Goal: Information Seeking & Learning: Learn about a topic

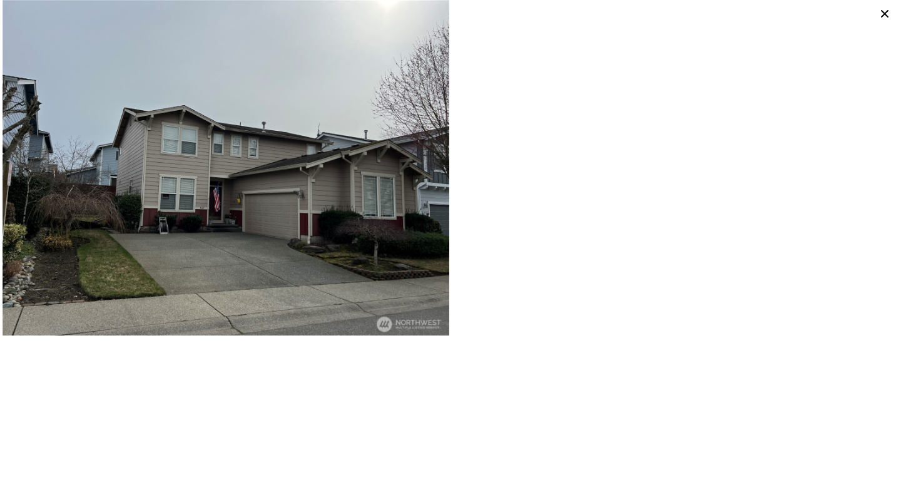
click at [352, 223] on img at bounding box center [226, 167] width 447 height 335
click at [886, 12] on icon at bounding box center [885, 14] width 8 height 8
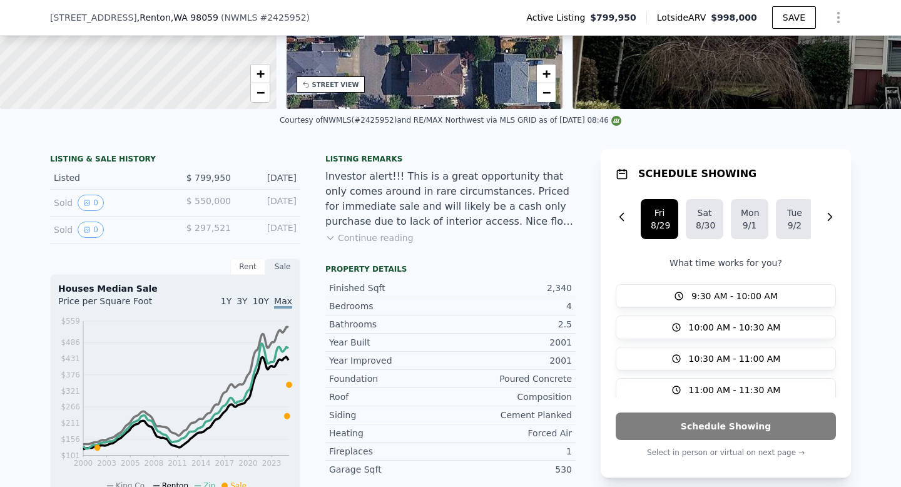
scroll to position [203, 0]
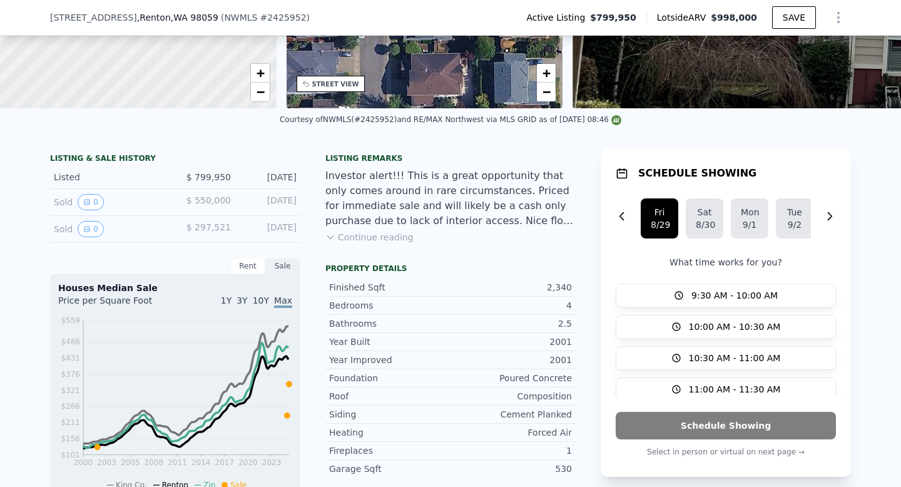
click at [401, 237] on button "Continue reading" at bounding box center [369, 237] width 88 height 13
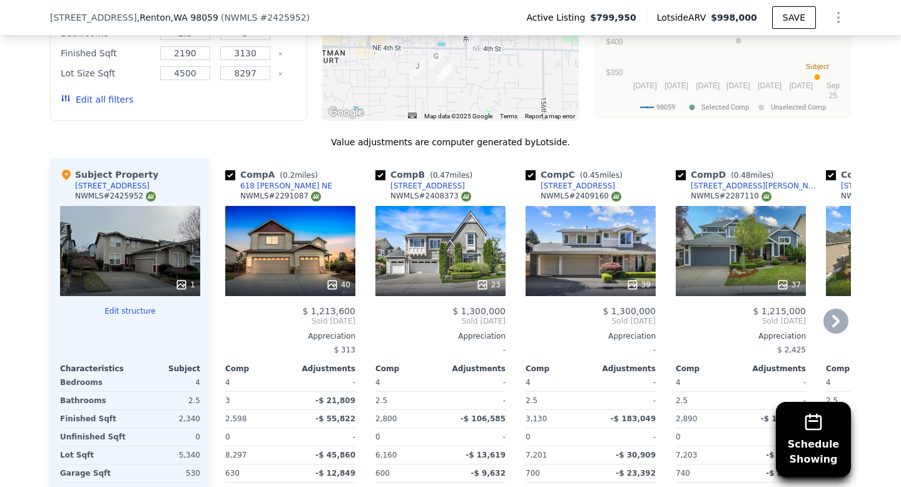
scroll to position [1346, 0]
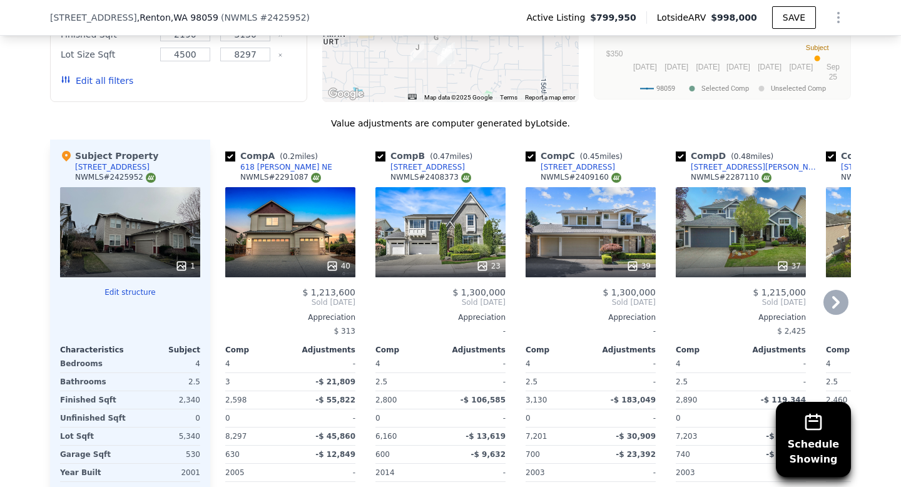
click at [832, 307] on icon at bounding box center [836, 302] width 8 height 13
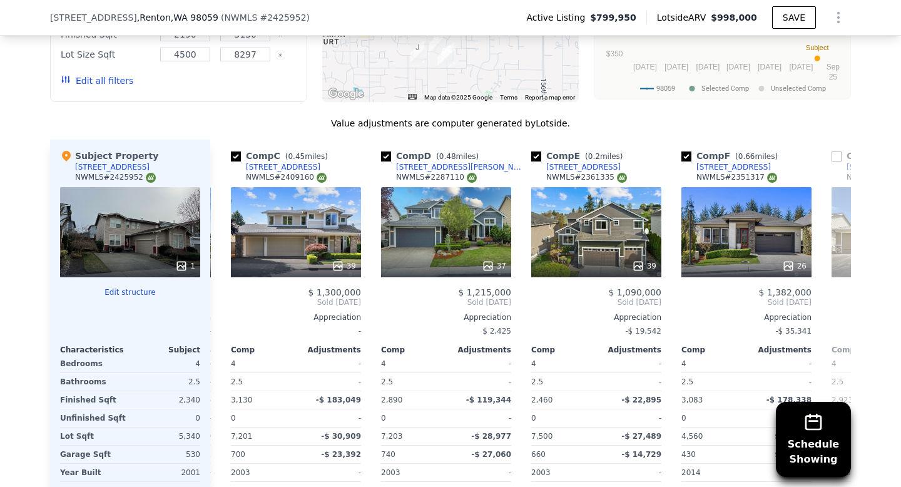
scroll to position [0, 300]
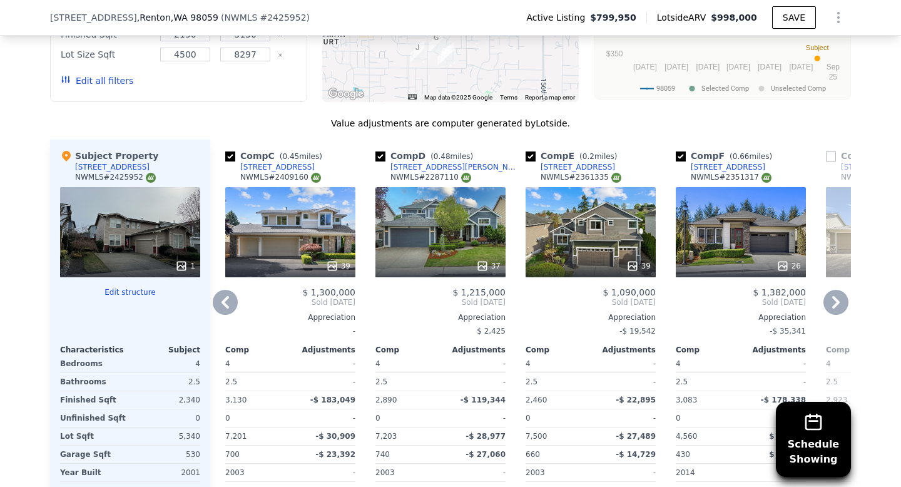
click at [835, 306] on icon at bounding box center [836, 302] width 8 height 13
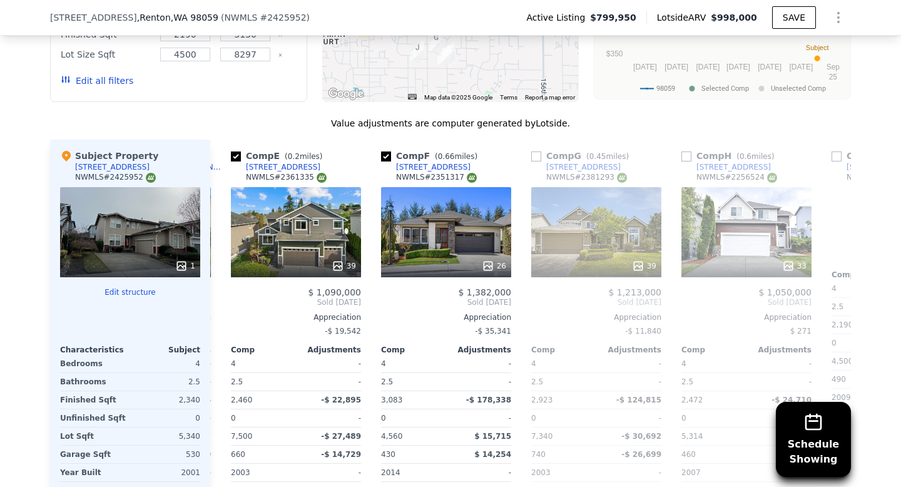
scroll to position [0, 601]
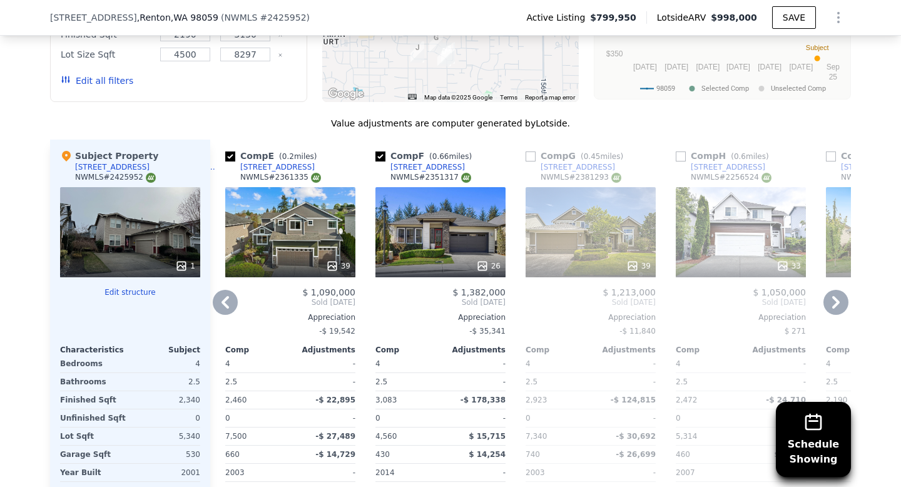
click at [835, 305] on icon at bounding box center [836, 302] width 8 height 13
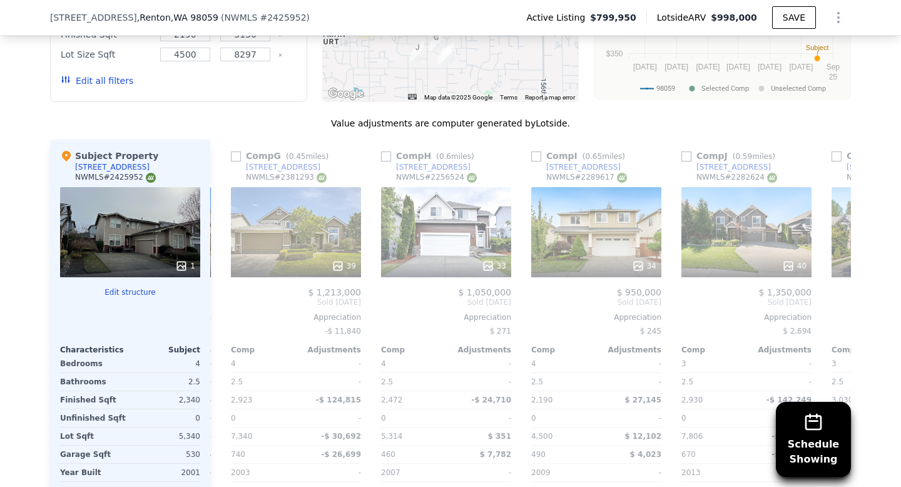
scroll to position [0, 901]
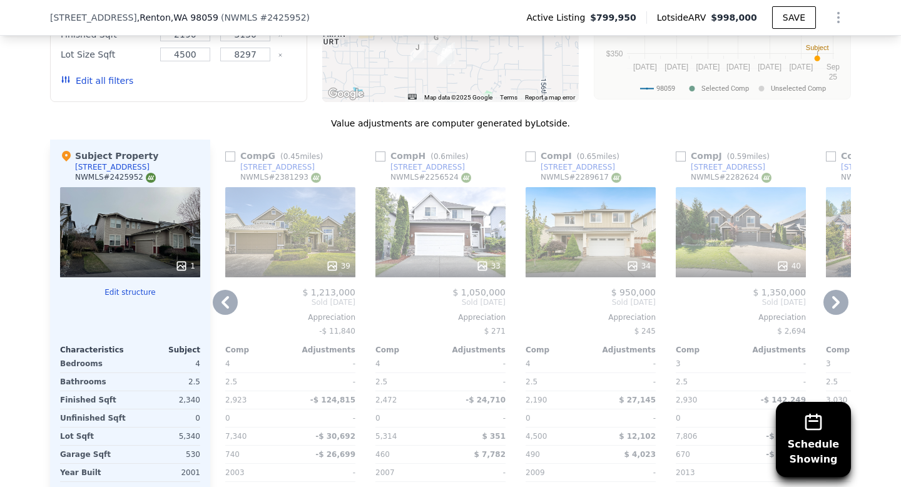
click at [835, 306] on icon at bounding box center [836, 302] width 8 height 13
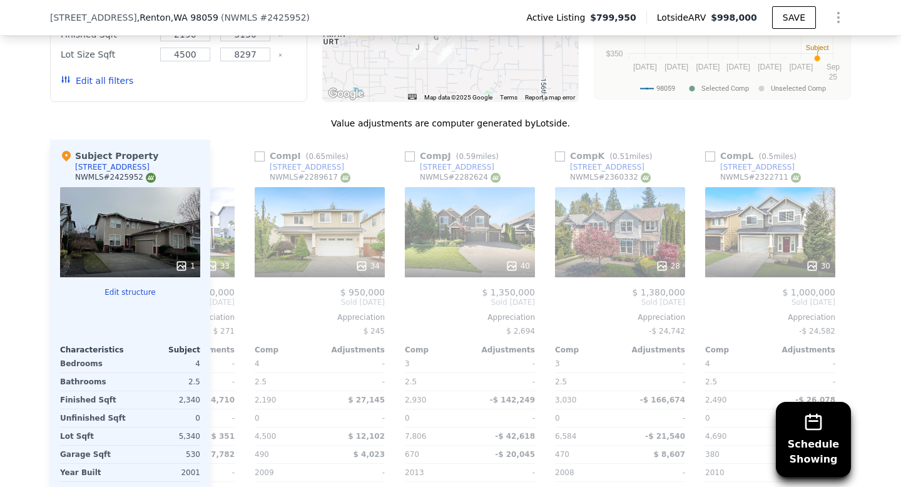
scroll to position [0, 1191]
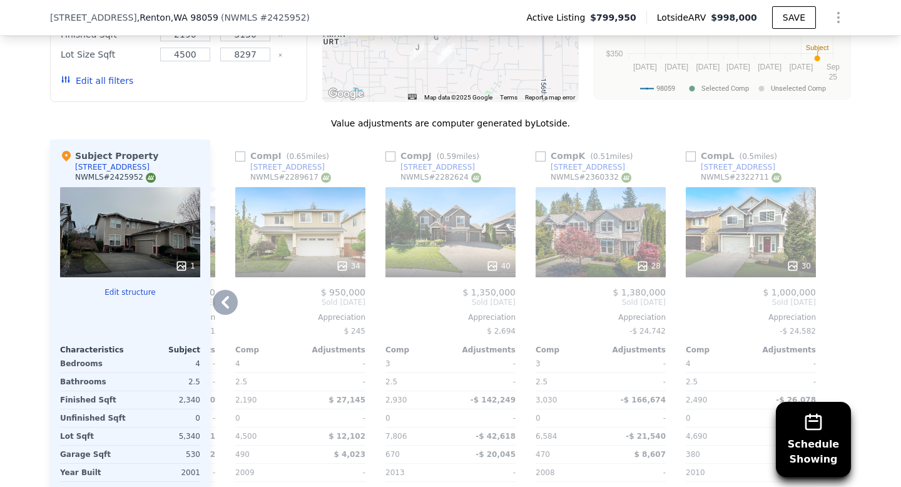
click at [225, 305] on icon at bounding box center [226, 302] width 8 height 13
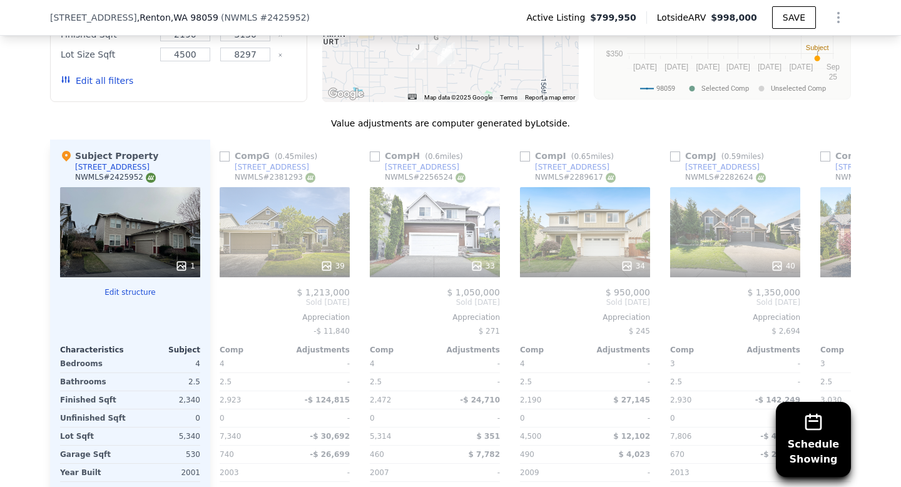
scroll to position [0, 891]
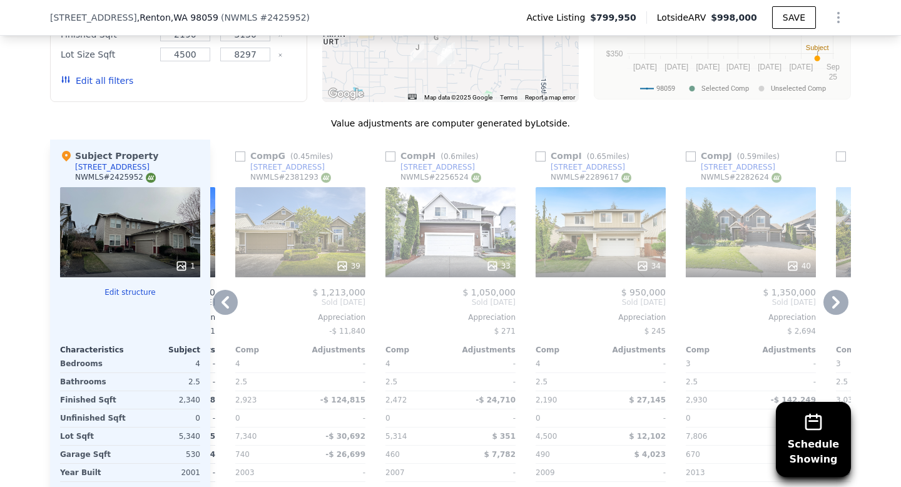
click at [224, 304] on icon at bounding box center [226, 302] width 8 height 13
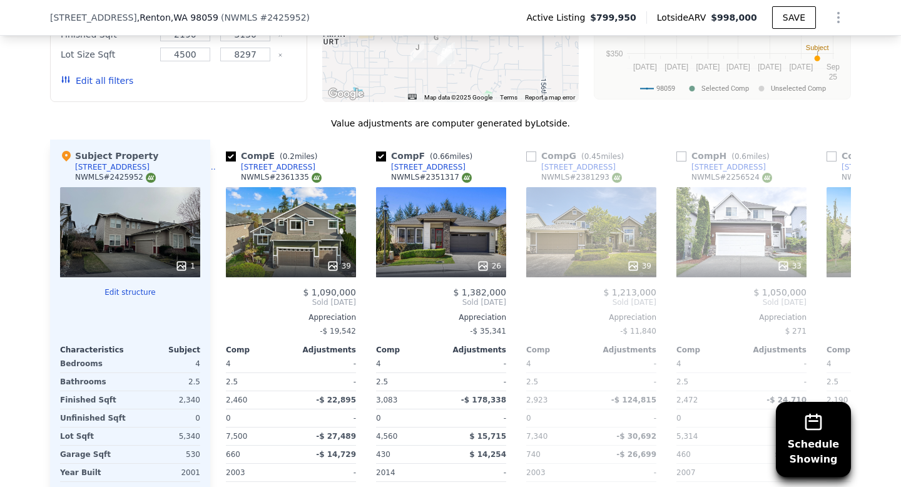
scroll to position [0, 591]
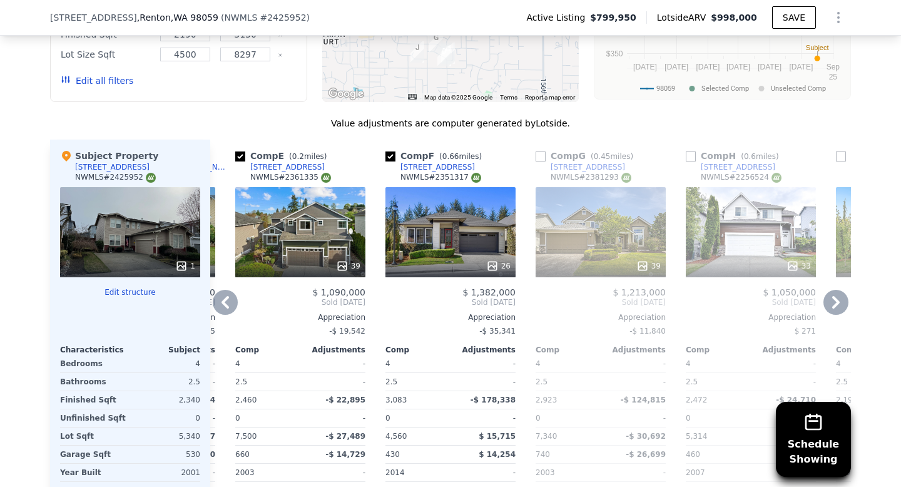
click at [225, 305] on icon at bounding box center [226, 302] width 8 height 13
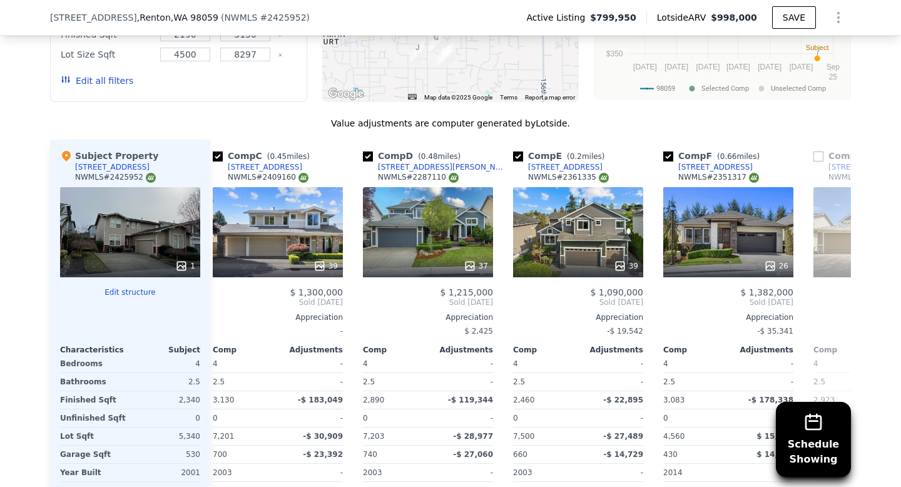
scroll to position [0, 290]
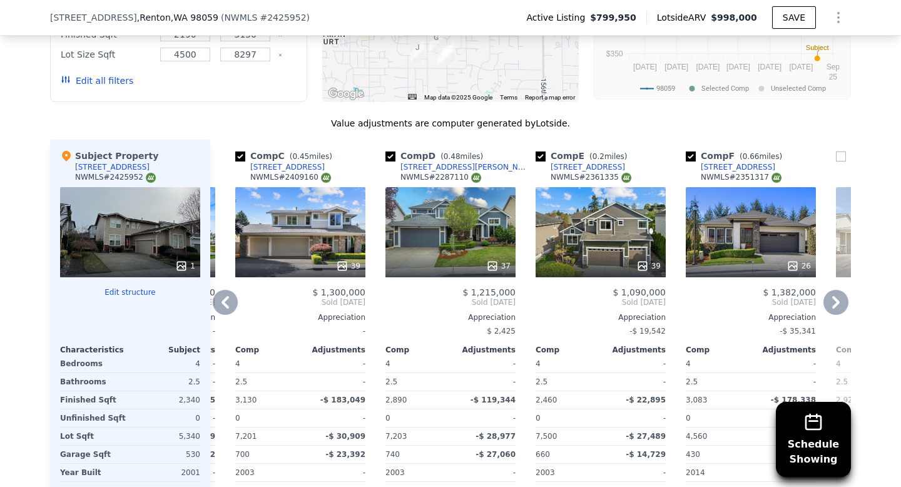
click at [225, 305] on icon at bounding box center [226, 302] width 8 height 13
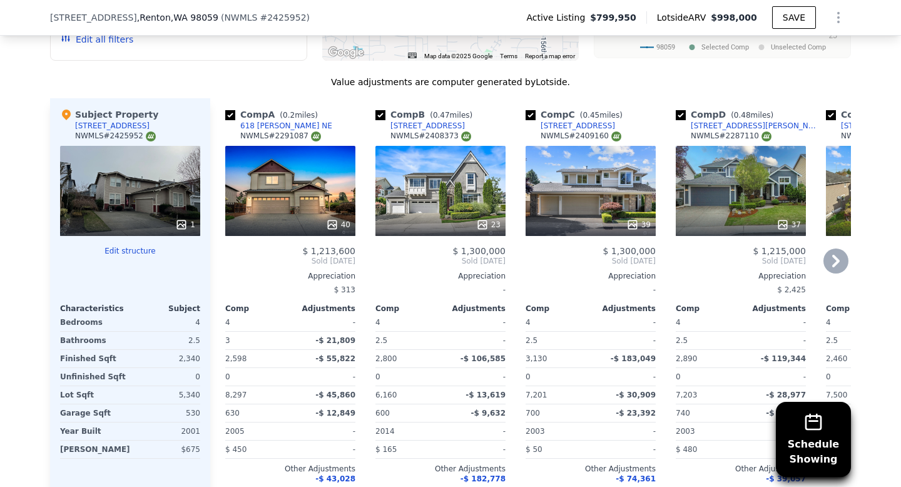
scroll to position [1378, 0]
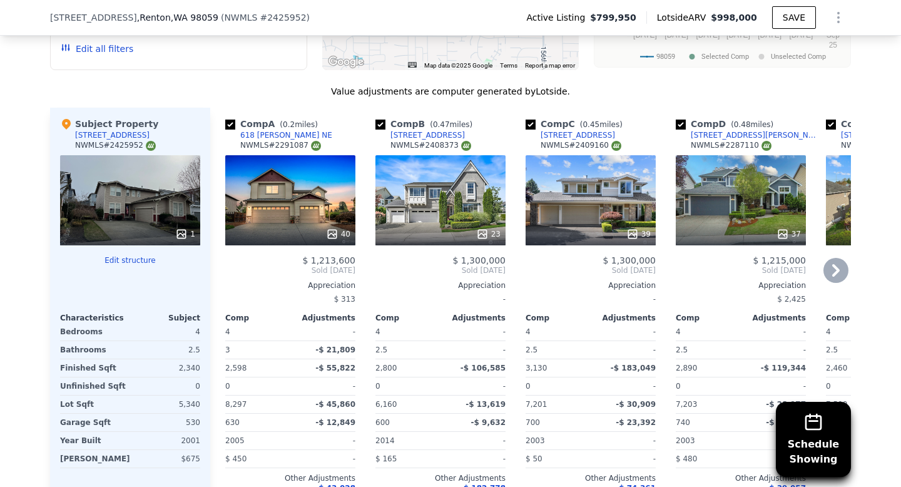
click at [835, 267] on icon at bounding box center [836, 270] width 8 height 13
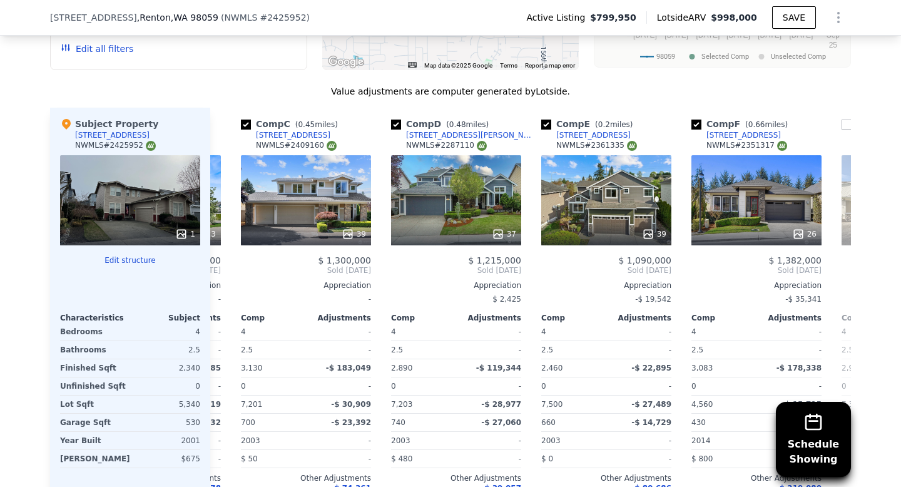
scroll to position [0, 300]
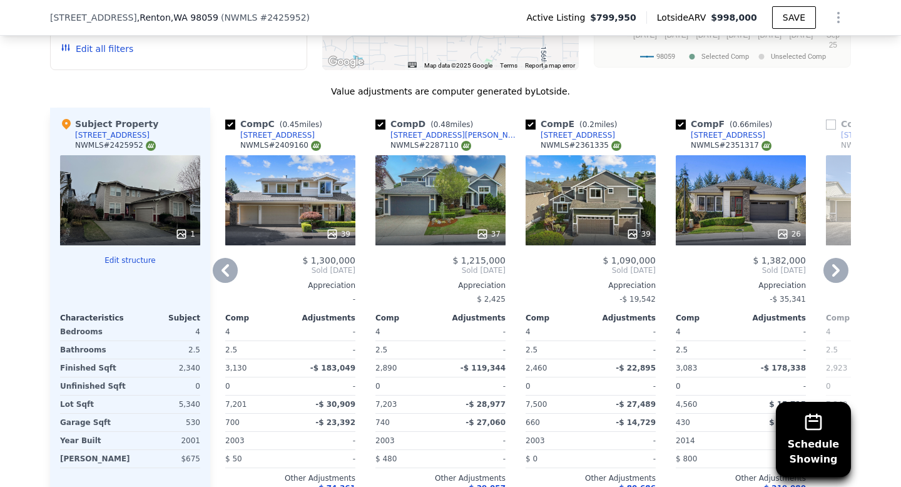
click at [833, 271] on icon at bounding box center [835, 270] width 25 height 25
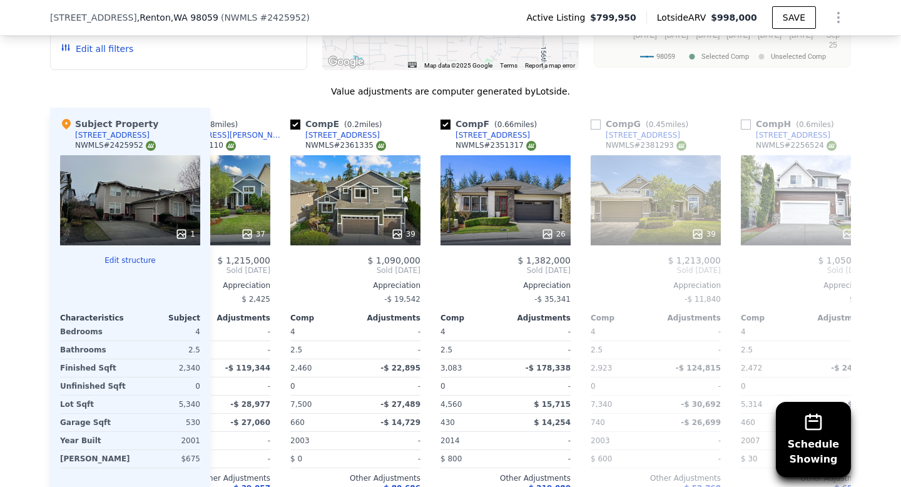
scroll to position [0, 601]
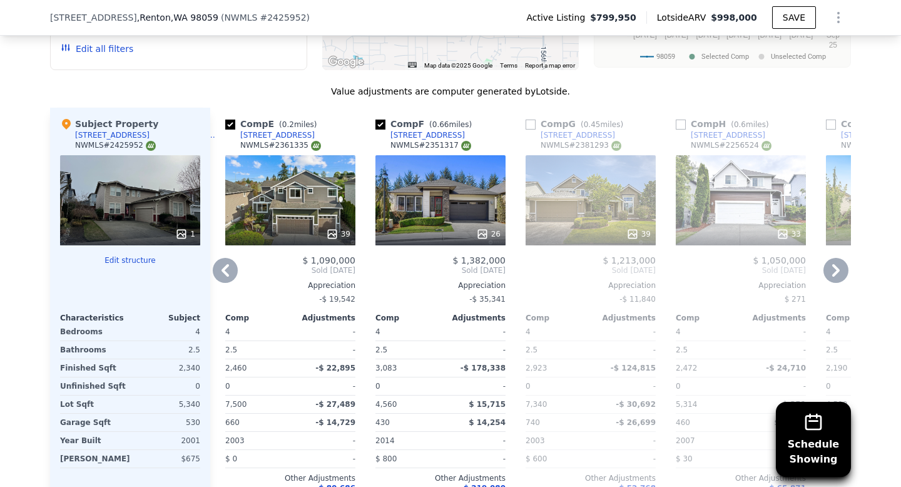
click at [835, 271] on icon at bounding box center [835, 270] width 25 height 25
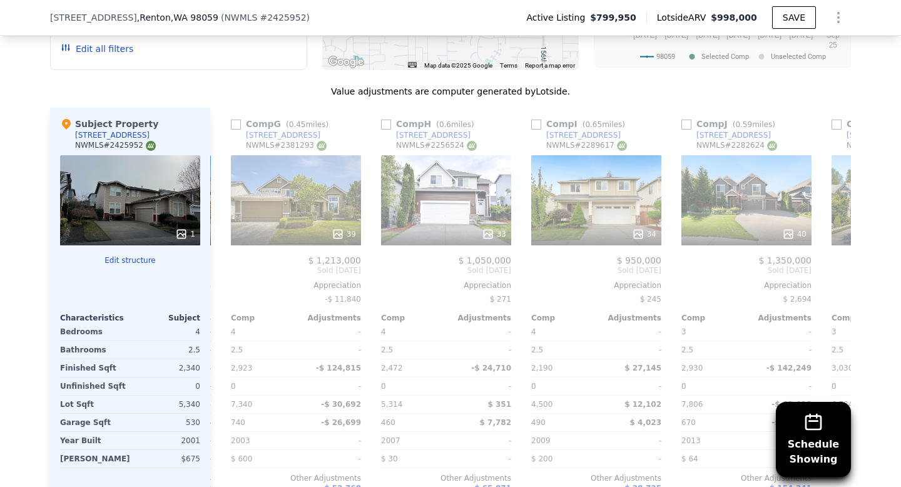
scroll to position [0, 901]
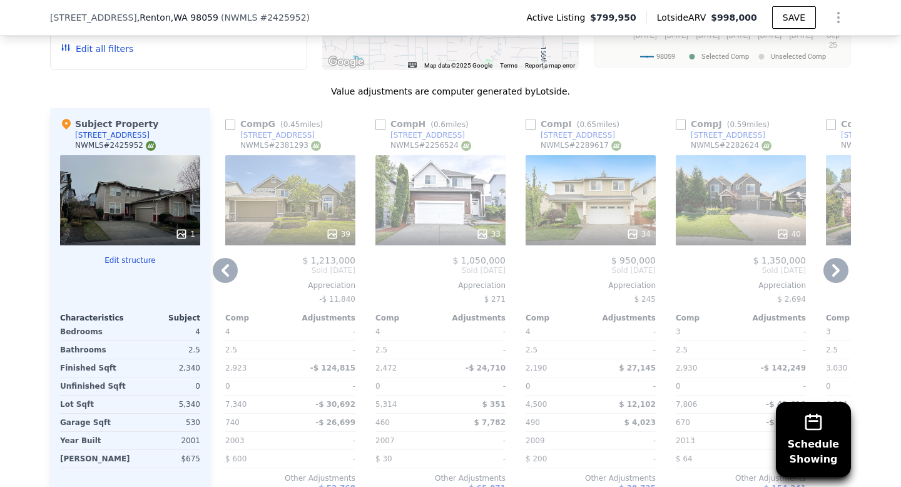
click at [835, 268] on icon at bounding box center [836, 270] width 8 height 13
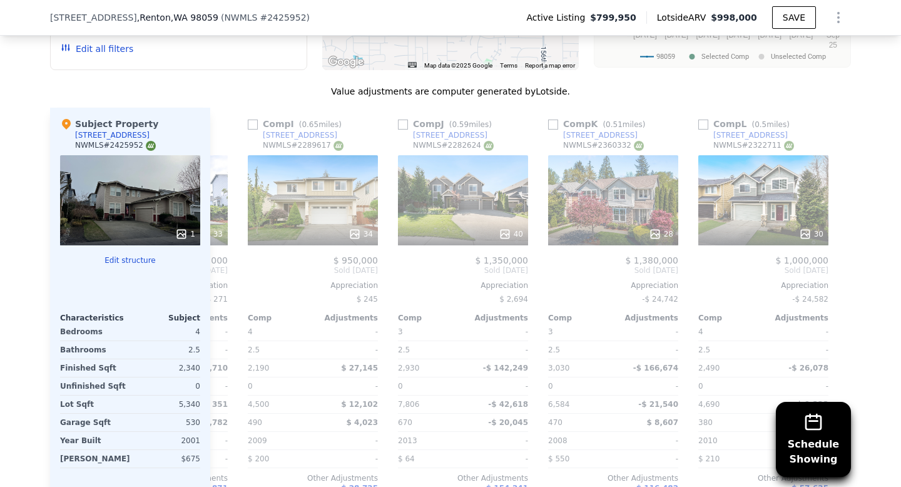
scroll to position [0, 1191]
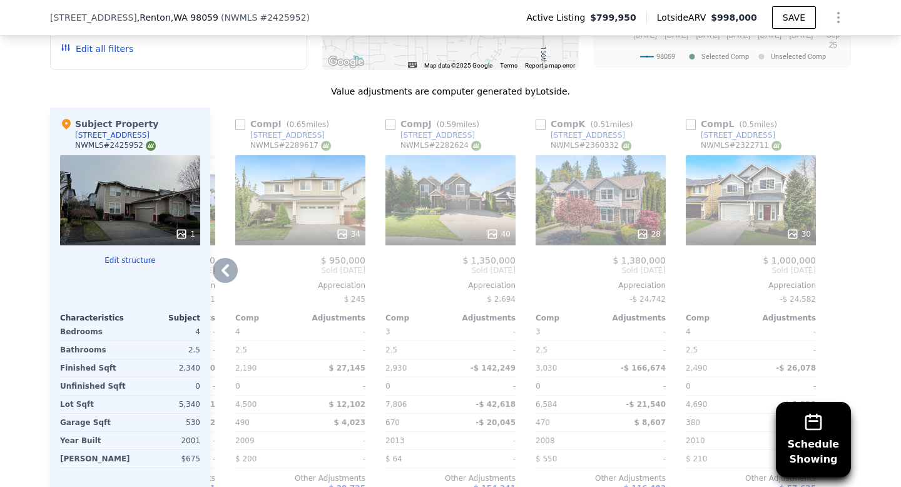
click at [223, 272] on icon at bounding box center [226, 270] width 8 height 13
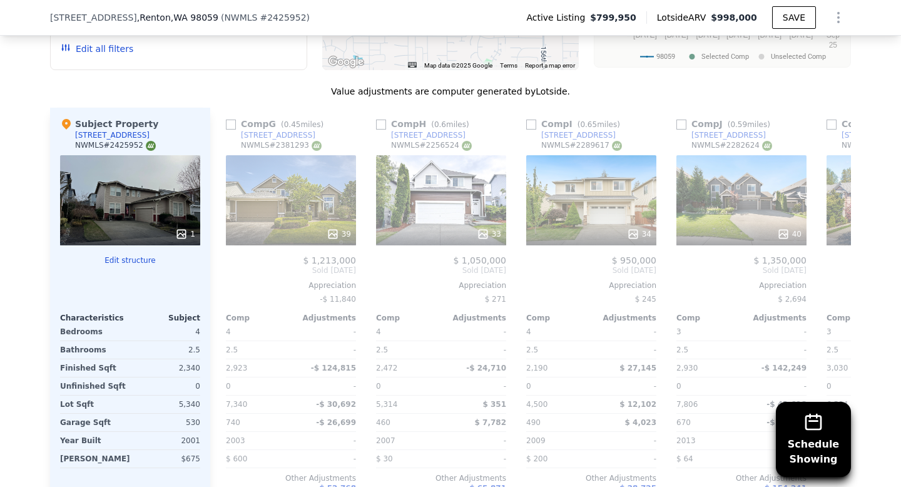
scroll to position [0, 891]
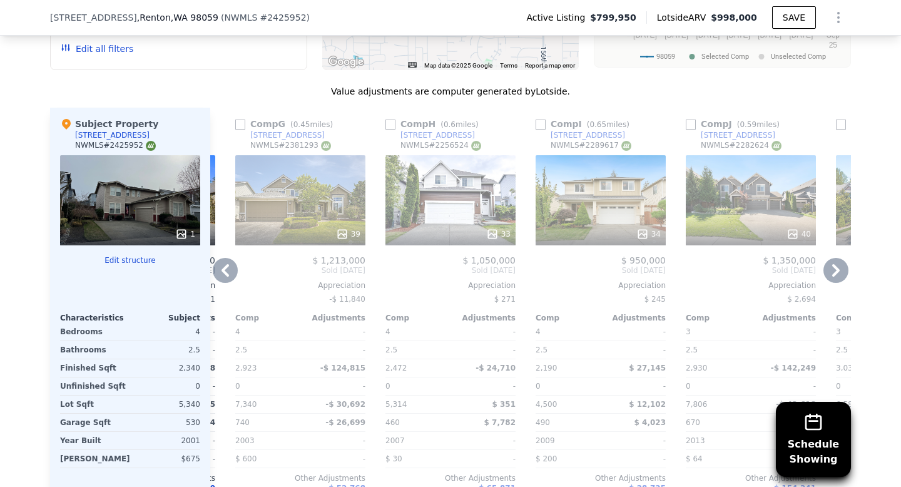
click at [224, 269] on icon at bounding box center [226, 270] width 8 height 13
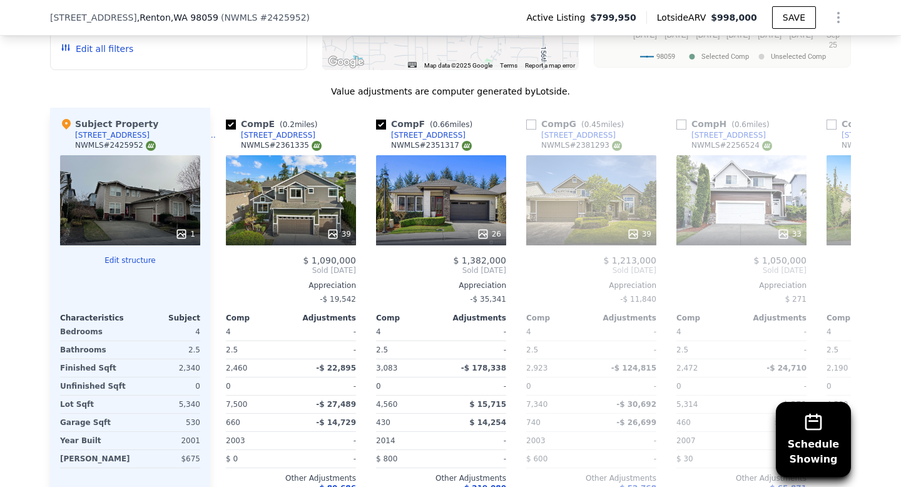
scroll to position [0, 591]
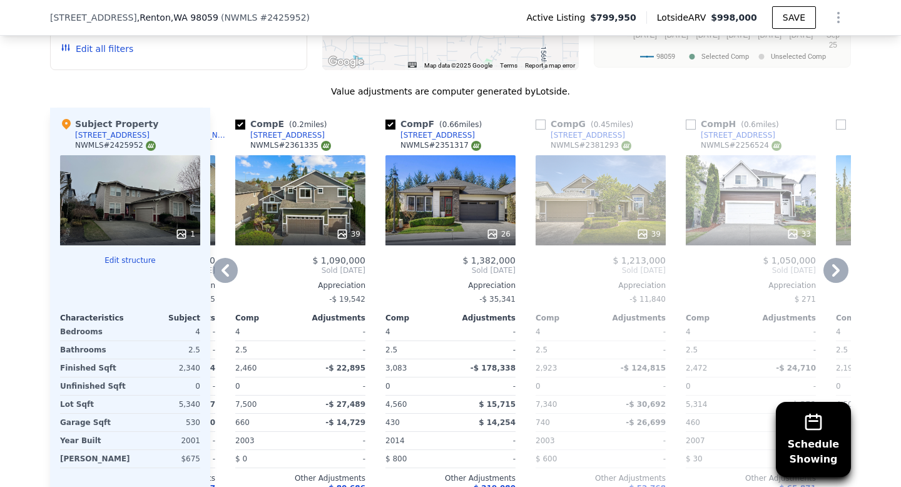
click at [229, 268] on icon at bounding box center [225, 270] width 25 height 25
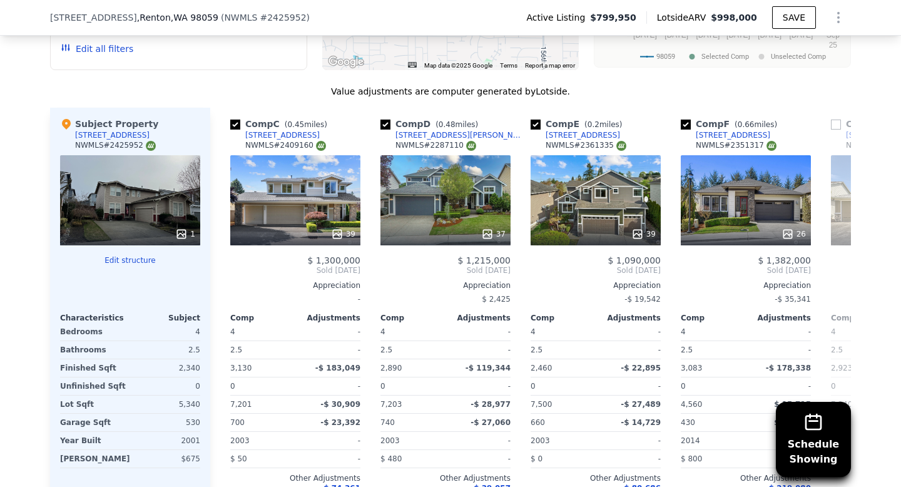
scroll to position [0, 290]
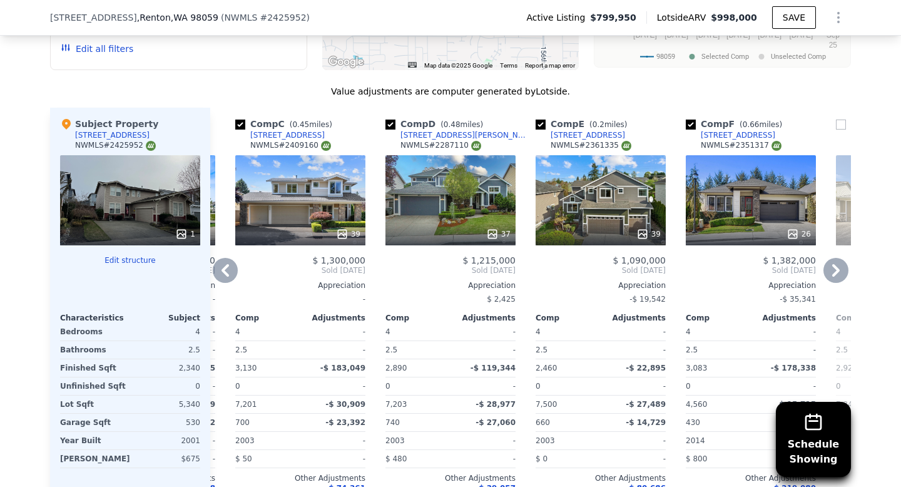
click at [229, 268] on icon at bounding box center [225, 270] width 25 height 25
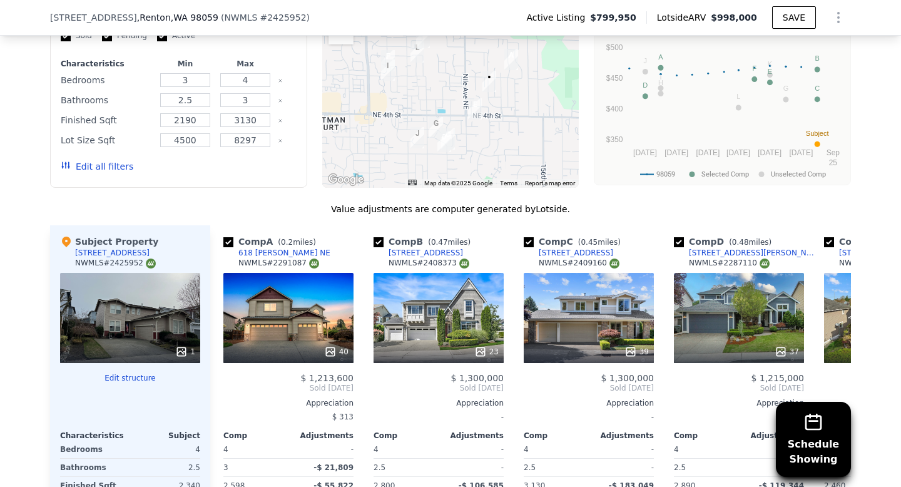
scroll to position [0, 0]
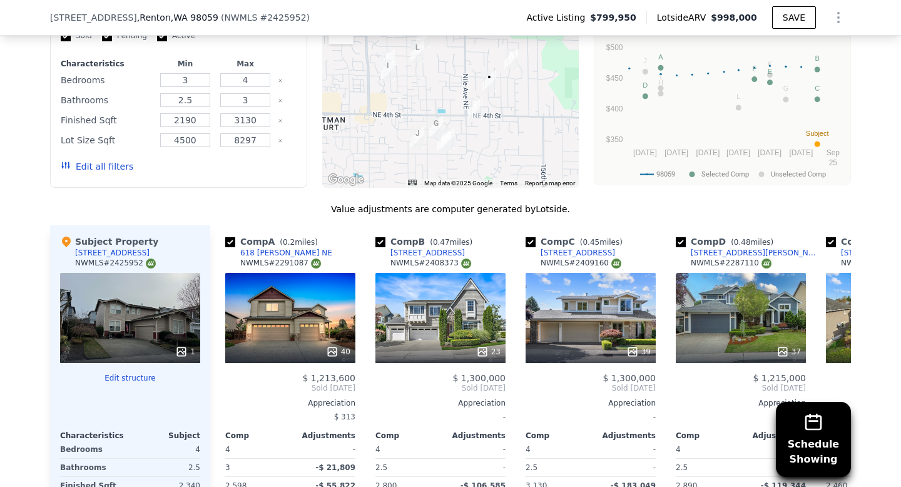
click at [164, 325] on div "1" at bounding box center [130, 318] width 140 height 90
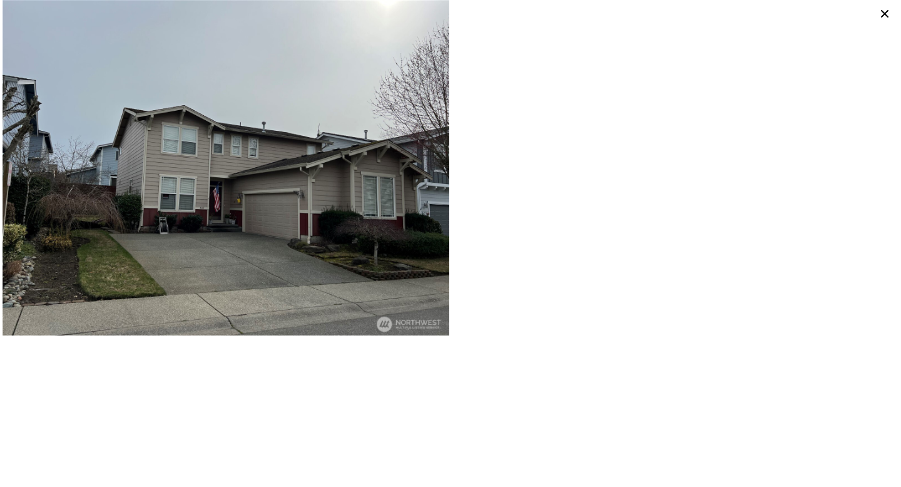
click at [300, 230] on img at bounding box center [226, 167] width 447 height 335
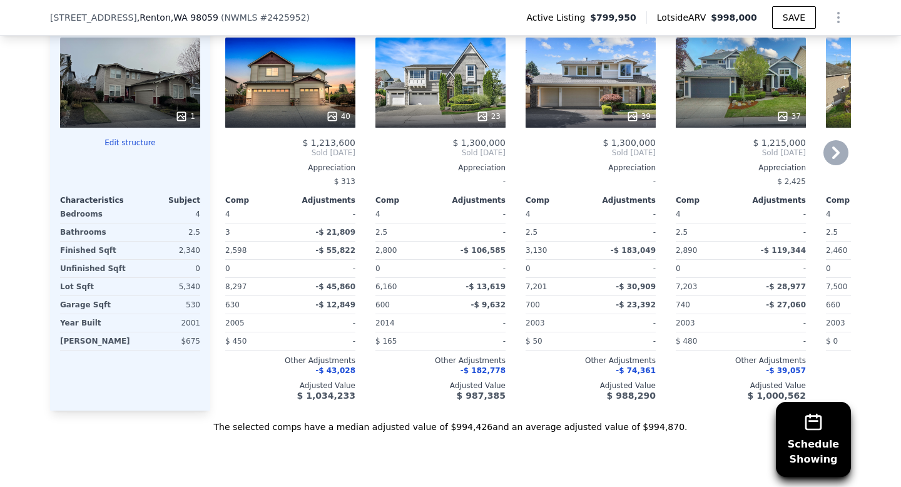
scroll to position [1451, 0]
click at [833, 151] on icon at bounding box center [835, 152] width 25 height 25
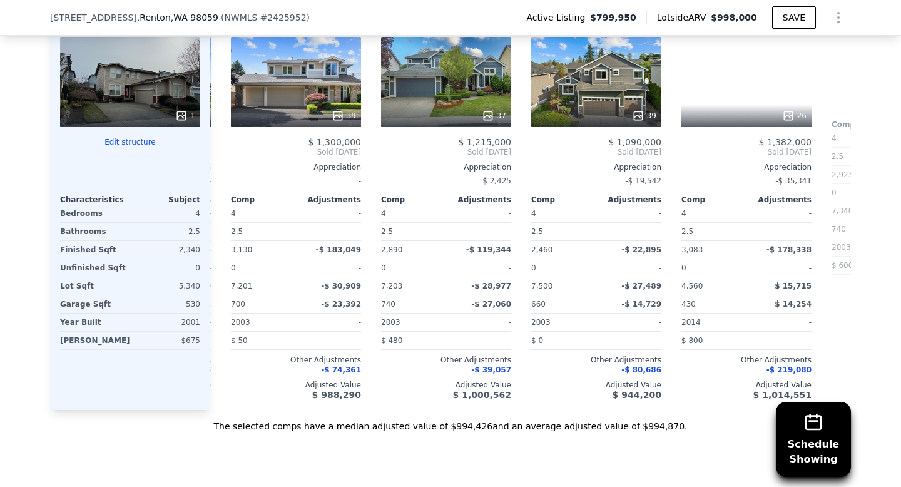
scroll to position [0, 300]
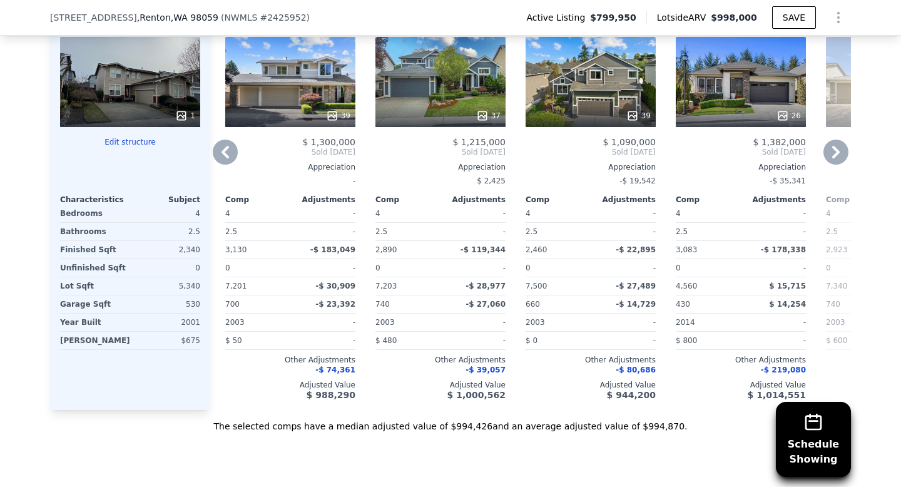
click at [836, 148] on icon at bounding box center [835, 152] width 25 height 25
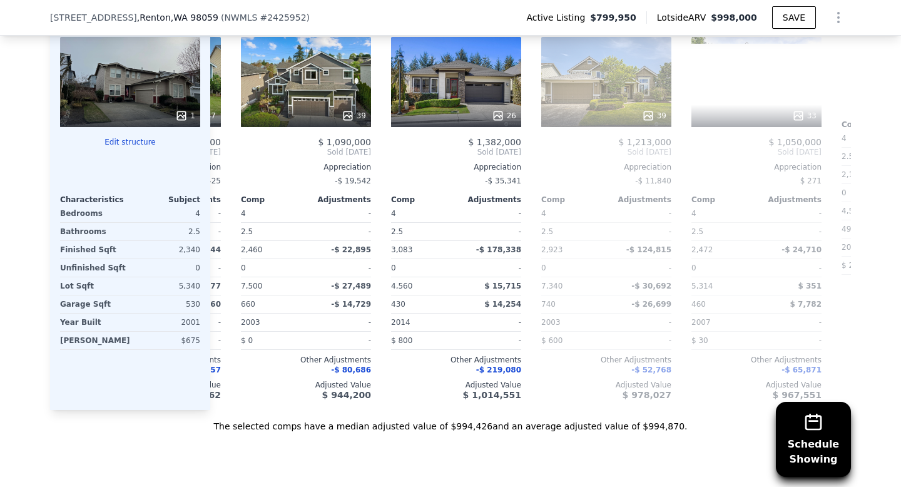
scroll to position [0, 601]
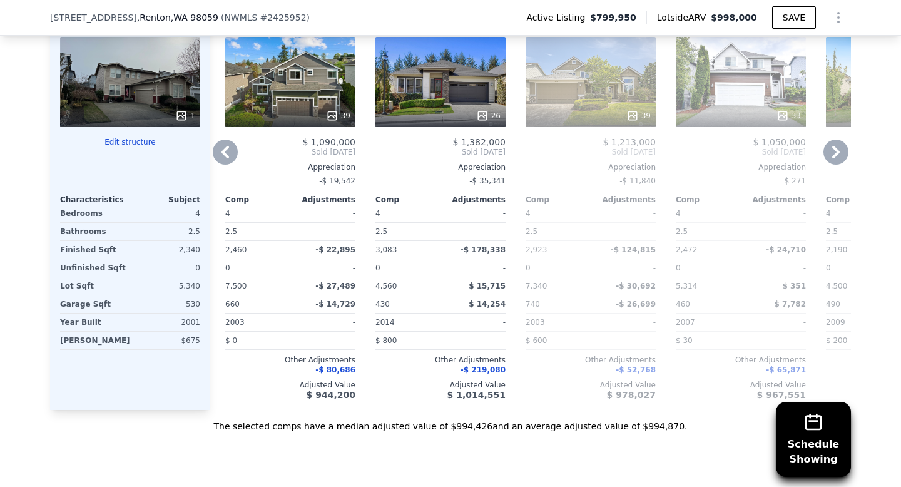
click at [836, 150] on icon at bounding box center [836, 152] width 8 height 13
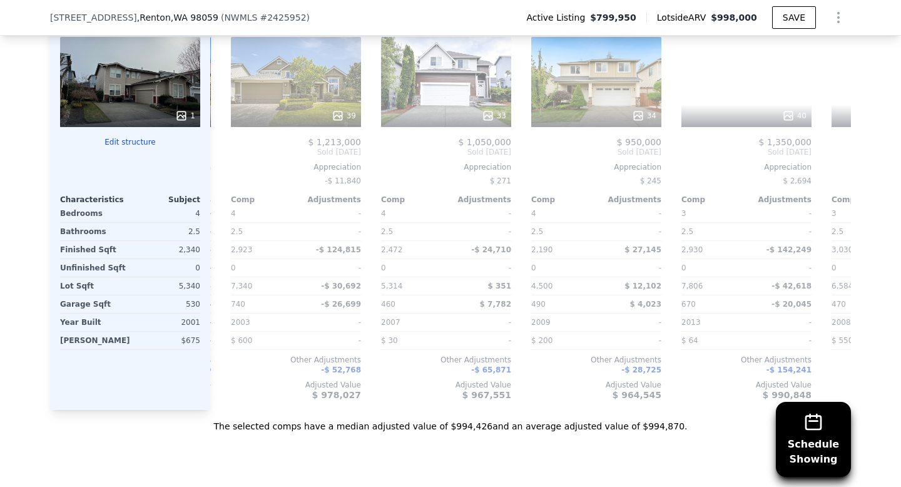
scroll to position [0, 901]
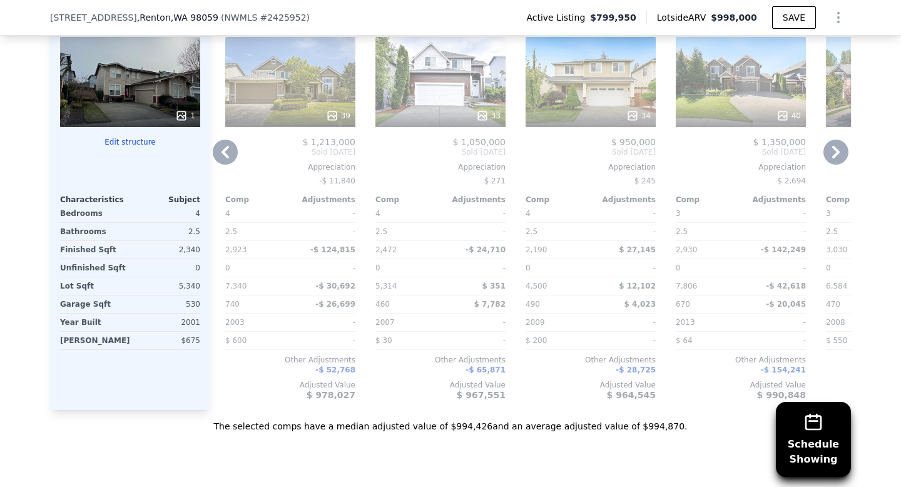
click at [836, 150] on icon at bounding box center [836, 152] width 8 height 13
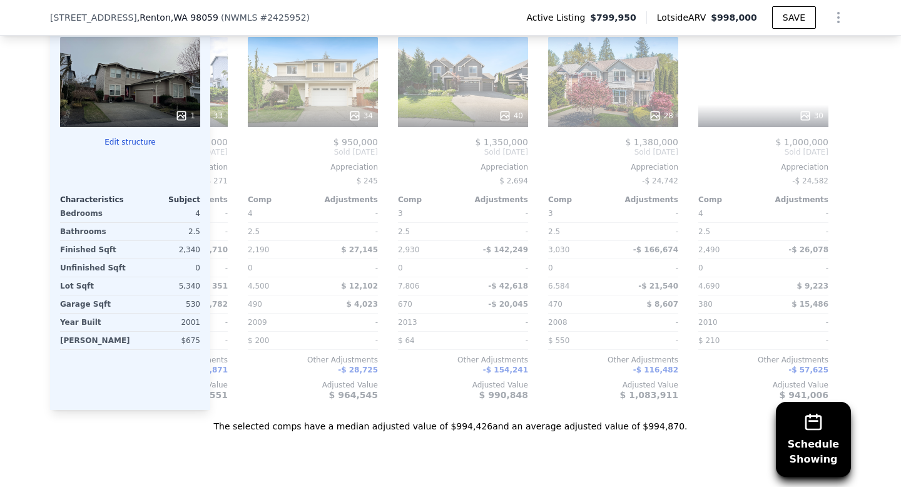
scroll to position [0, 1191]
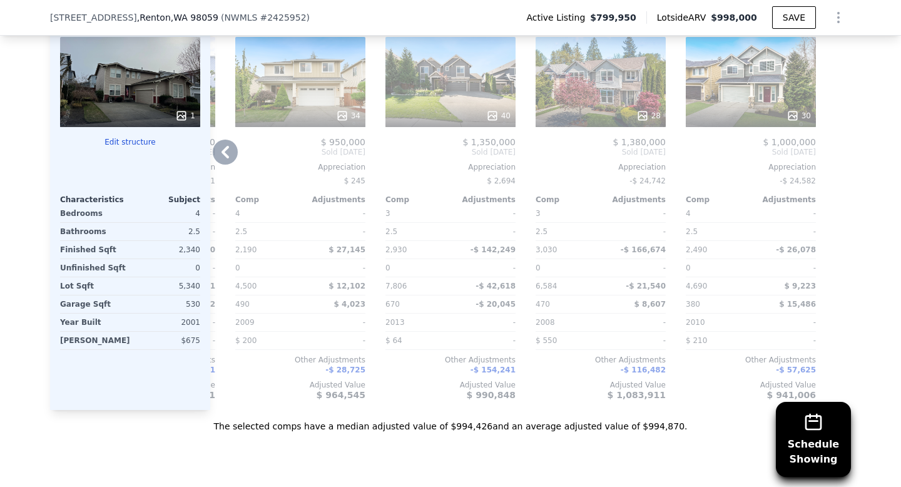
click at [836, 150] on div at bounding box center [841, 199] width 20 height 421
click at [232, 159] on icon at bounding box center [225, 152] width 25 height 25
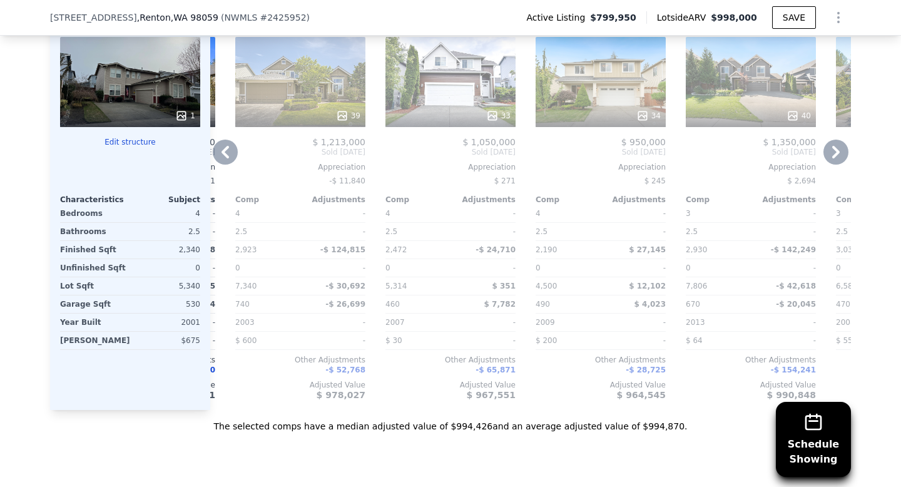
click at [225, 154] on icon at bounding box center [226, 152] width 8 height 13
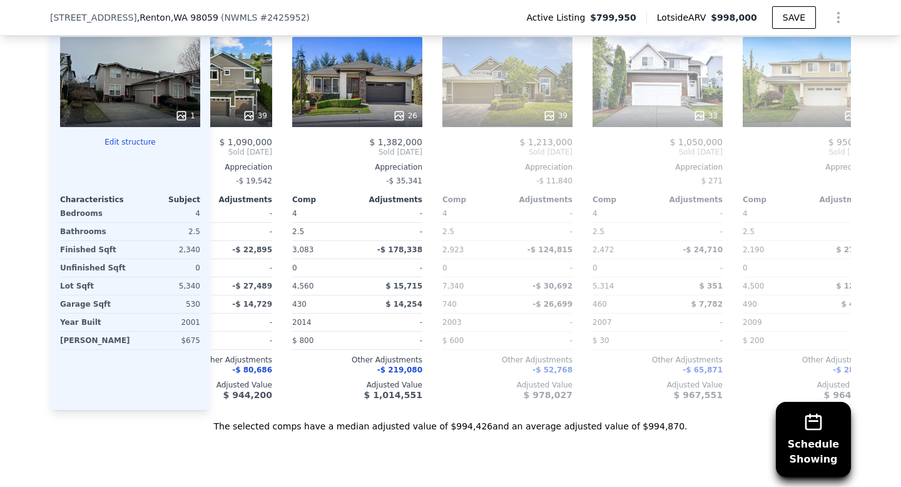
scroll to position [0, 591]
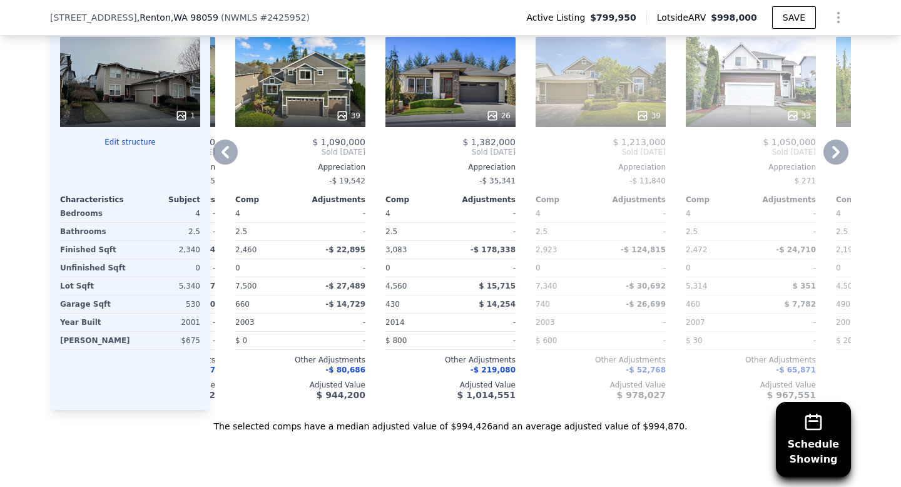
click at [227, 151] on icon at bounding box center [225, 152] width 25 height 25
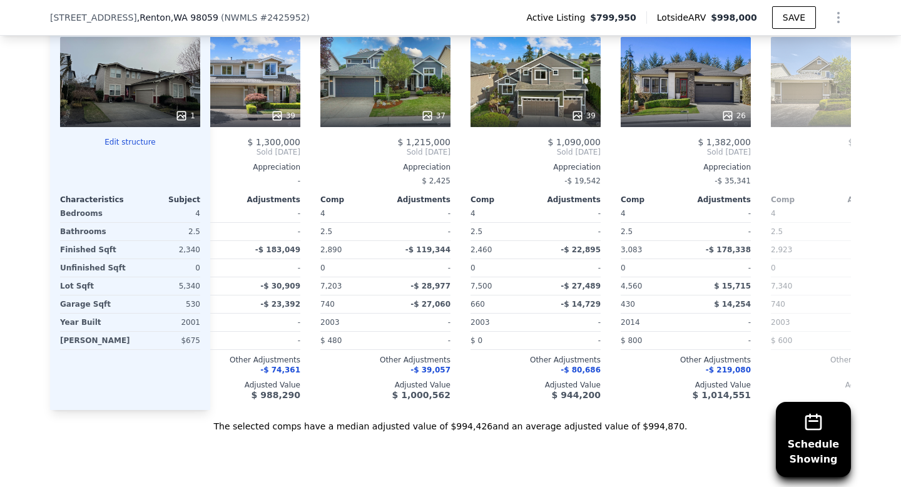
scroll to position [0, 290]
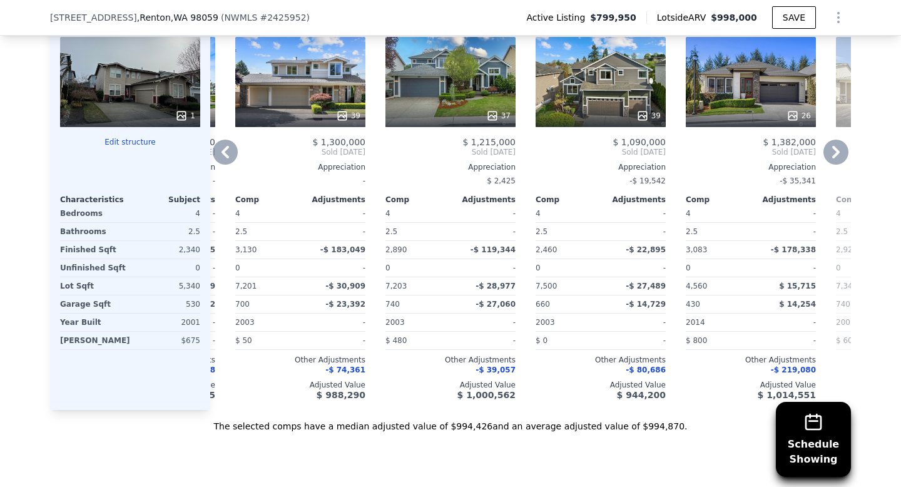
click at [223, 152] on icon at bounding box center [226, 152] width 8 height 13
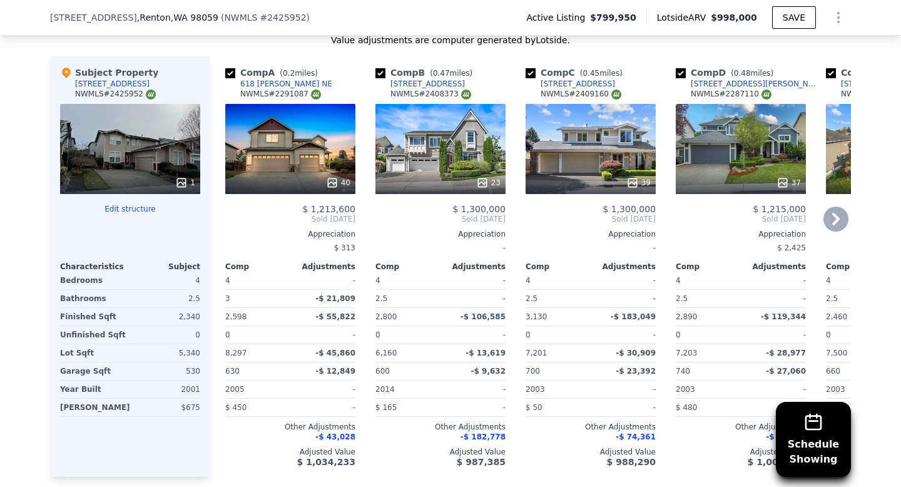
scroll to position [1375, 0]
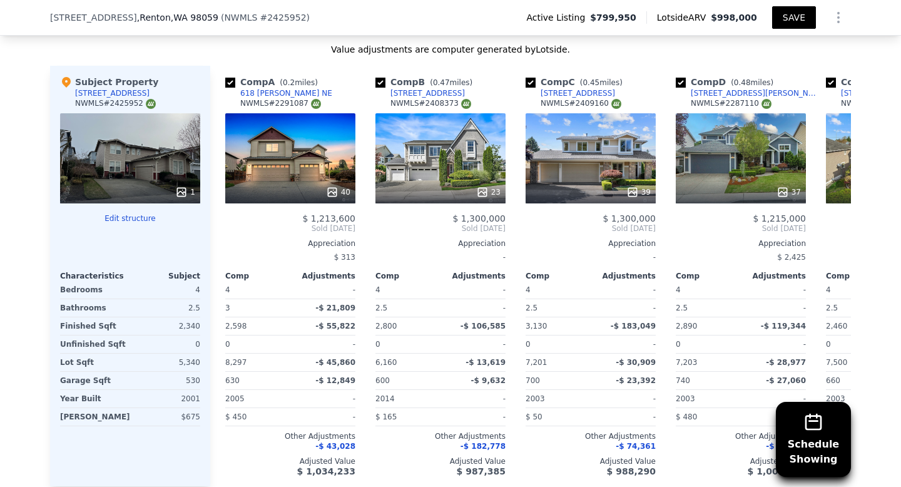
click at [793, 16] on button "SAVE" at bounding box center [794, 17] width 44 height 23
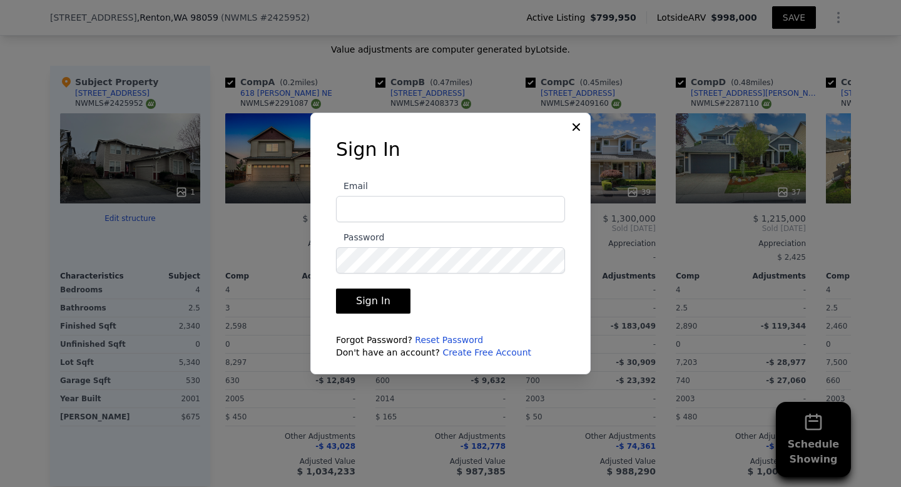
type input "Katethompson1977@gmail.com"
click at [381, 307] on button "Sign In" at bounding box center [373, 300] width 74 height 25
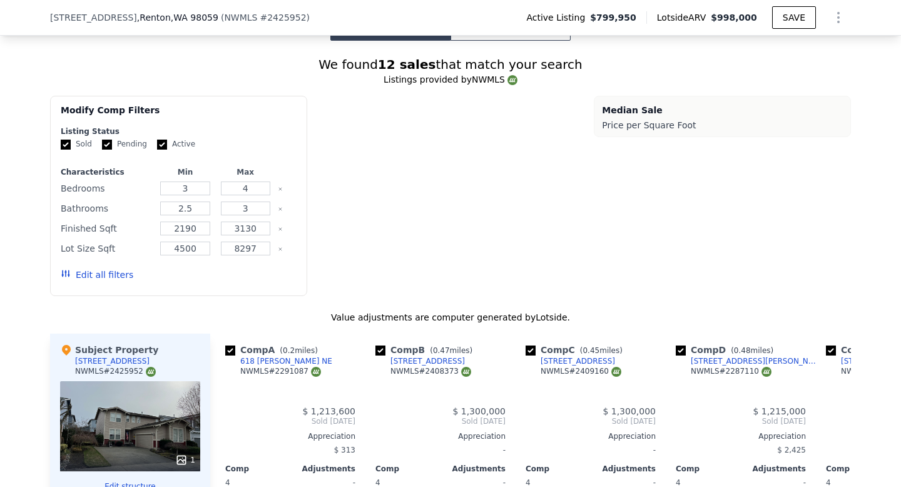
scroll to position [1590, 0]
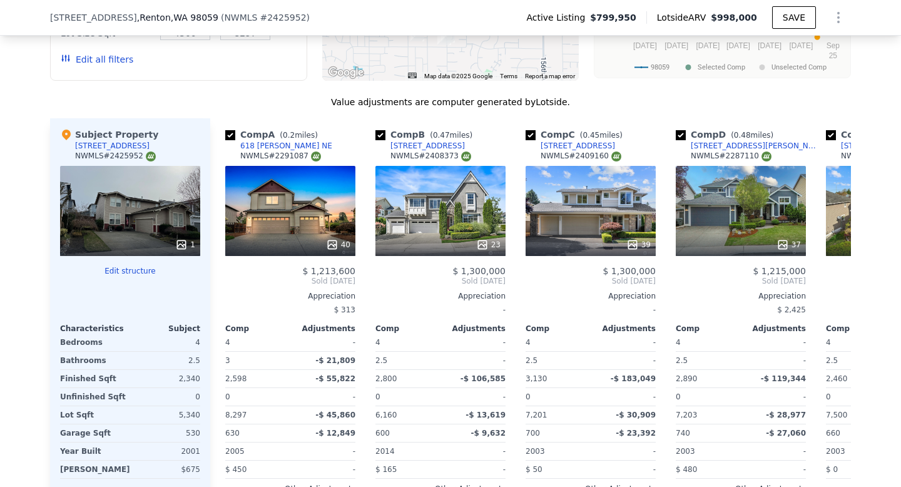
click at [839, 20] on icon "Show Options" at bounding box center [838, 17] width 15 height 15
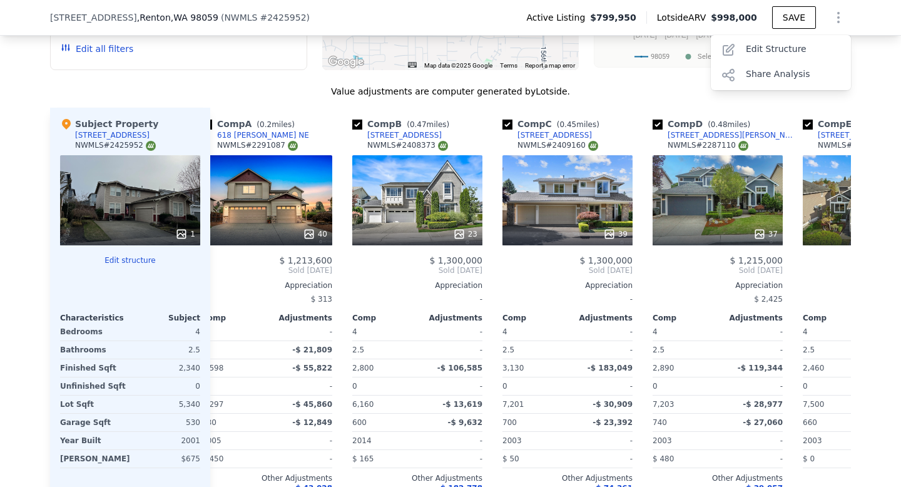
scroll to position [0, 25]
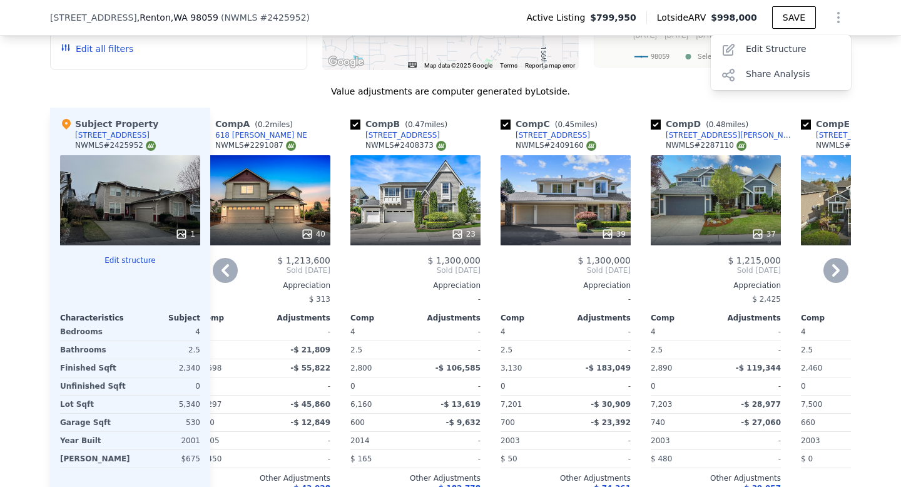
click at [584, 166] on div "39" at bounding box center [566, 200] width 130 height 90
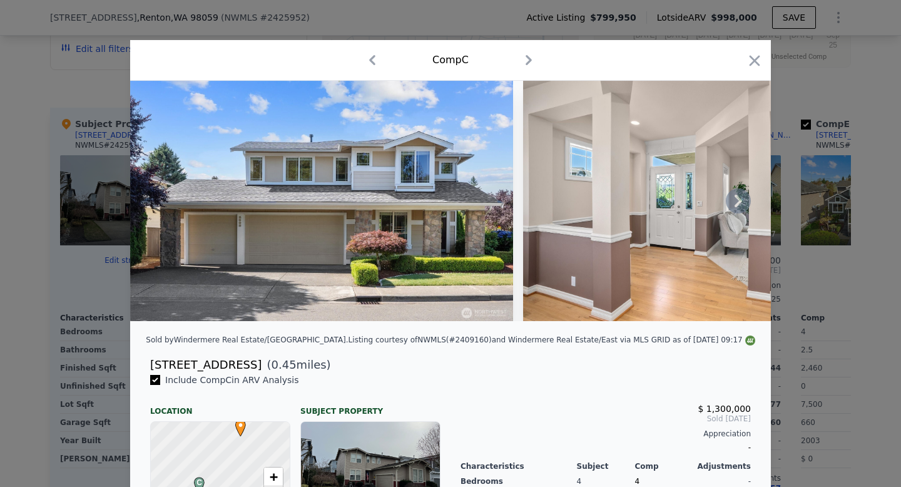
click at [464, 213] on img at bounding box center [321, 201] width 383 height 240
click at [738, 202] on icon at bounding box center [739, 201] width 8 height 13
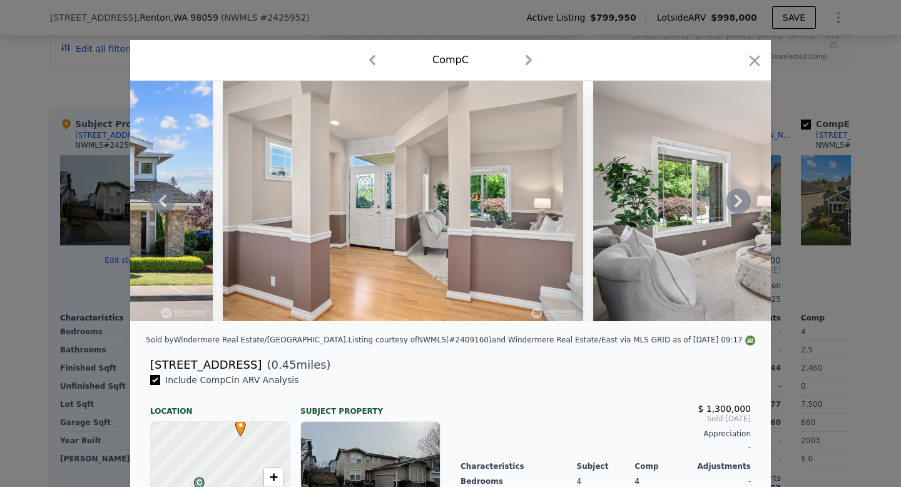
click at [738, 202] on icon at bounding box center [739, 201] width 8 height 13
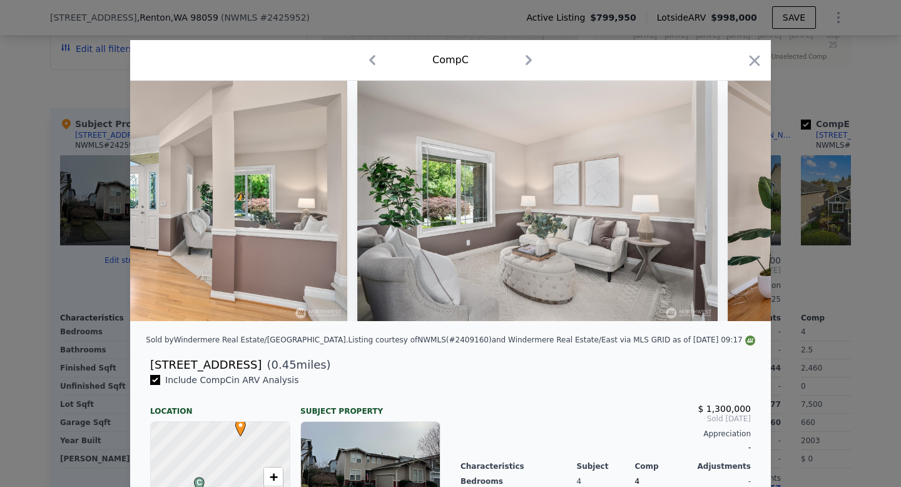
scroll to position [0, 601]
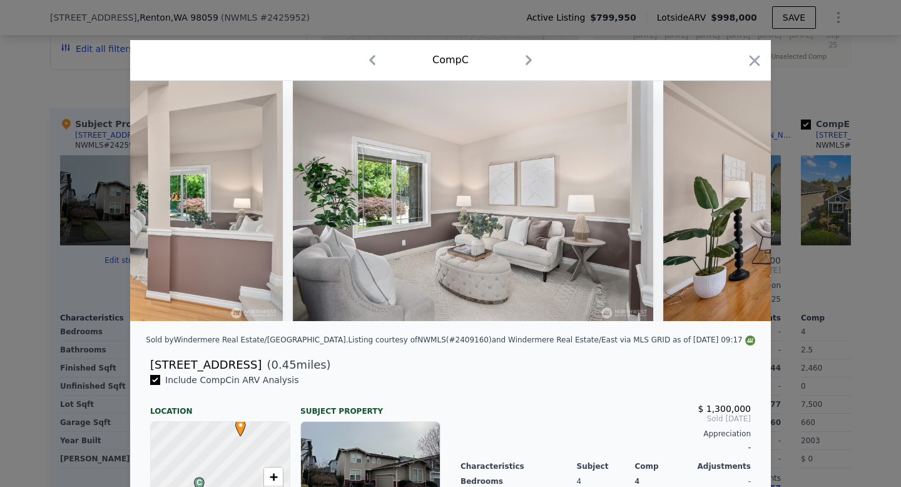
click at [738, 203] on div at bounding box center [450, 201] width 641 height 240
click at [738, 203] on icon at bounding box center [739, 201] width 8 height 13
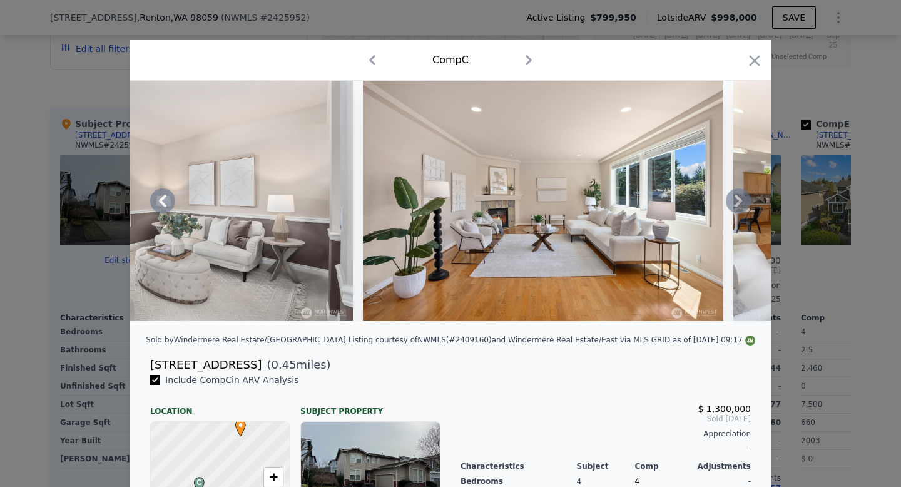
click at [738, 203] on icon at bounding box center [739, 201] width 8 height 13
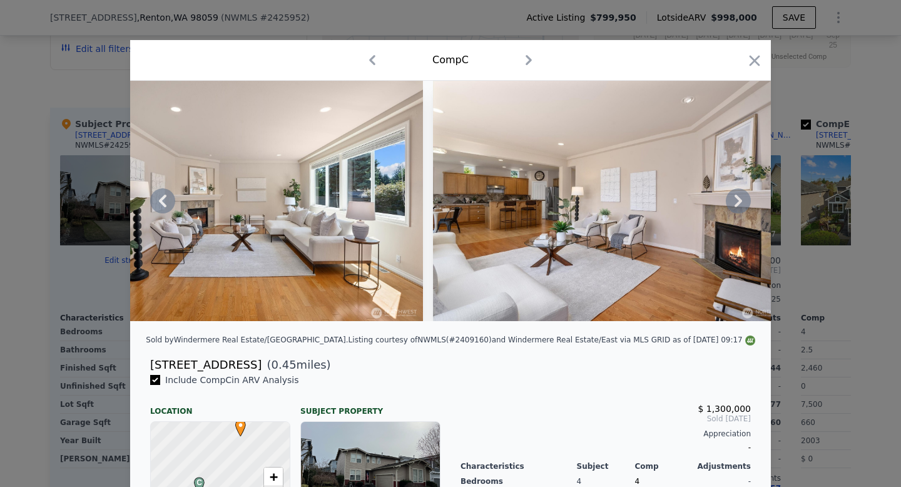
click at [738, 203] on icon at bounding box center [739, 201] width 8 height 13
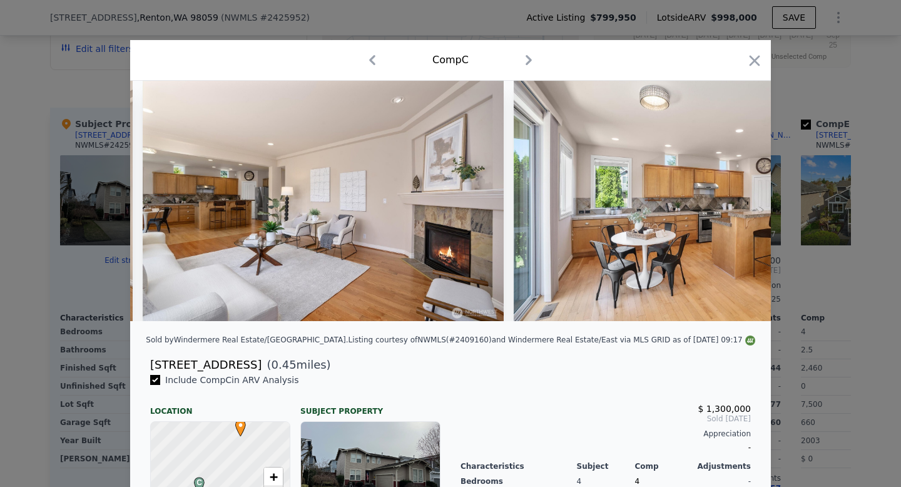
scroll to position [0, 1502]
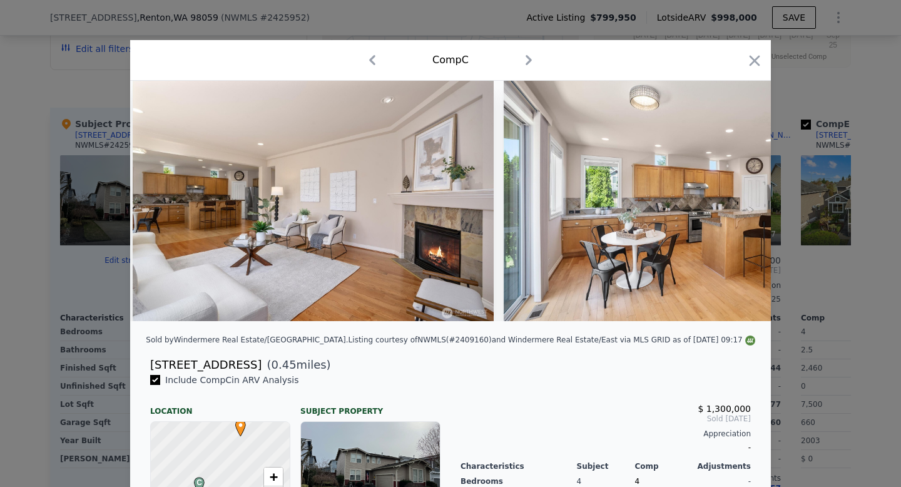
click at [738, 203] on div at bounding box center [450, 201] width 641 height 240
click at [738, 203] on icon at bounding box center [739, 201] width 8 height 13
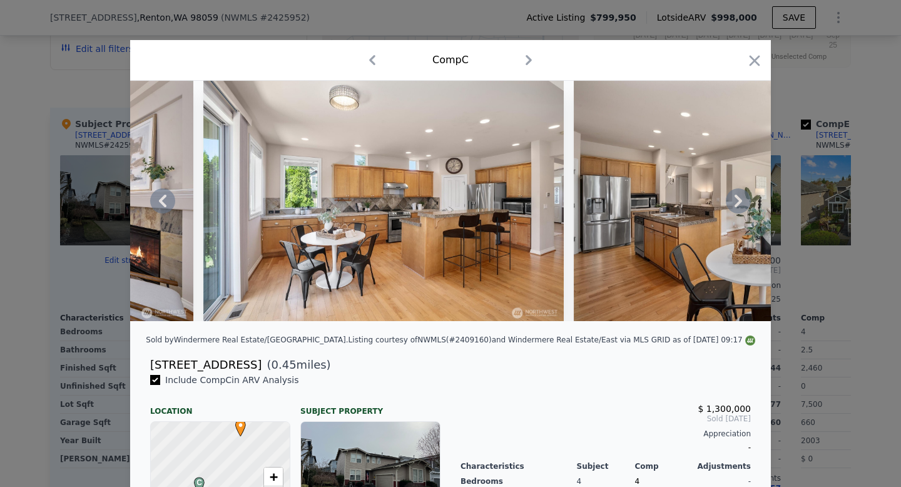
click at [738, 203] on icon at bounding box center [739, 201] width 8 height 13
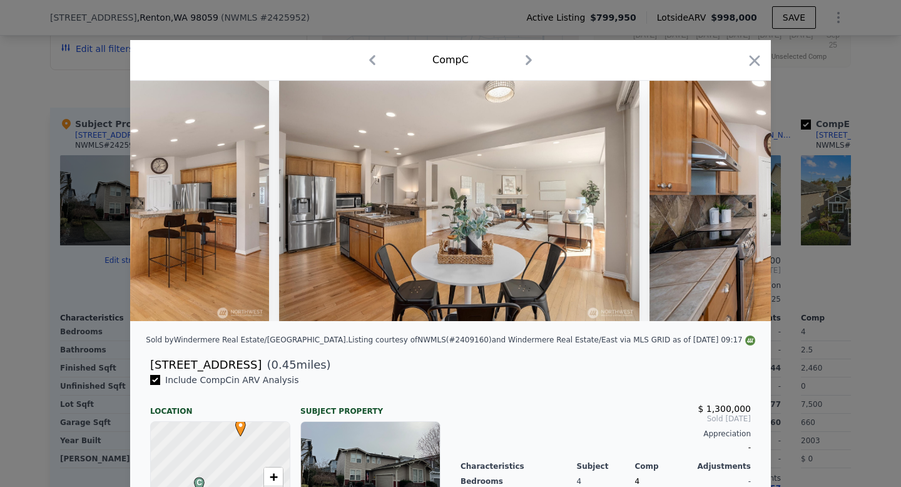
scroll to position [0, 2103]
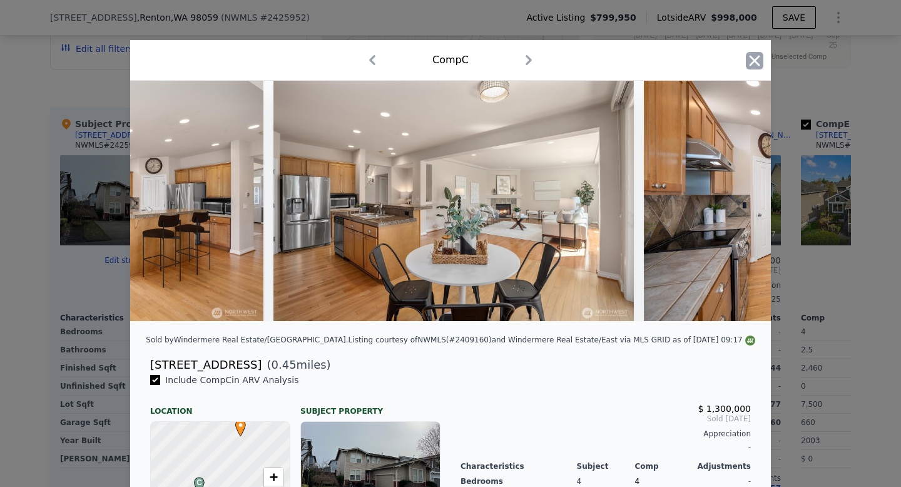
click at [759, 52] on icon "button" at bounding box center [755, 61] width 18 height 18
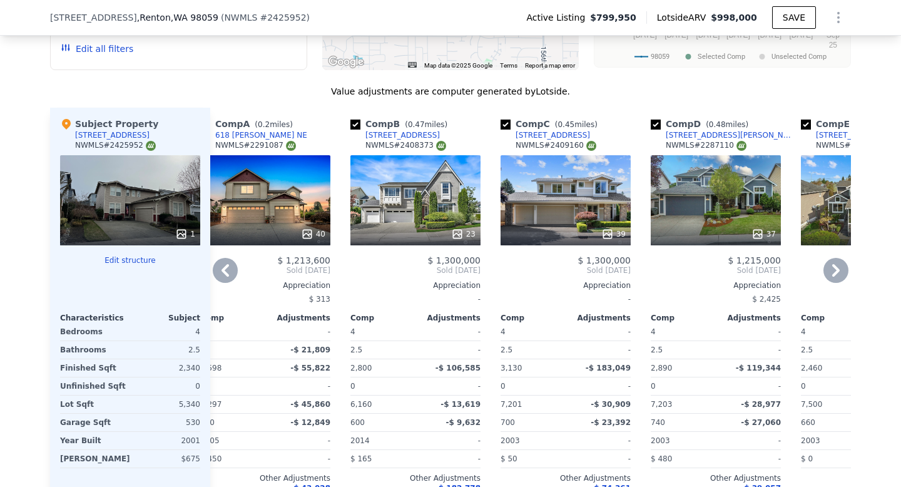
click at [839, 264] on icon at bounding box center [836, 270] width 8 height 13
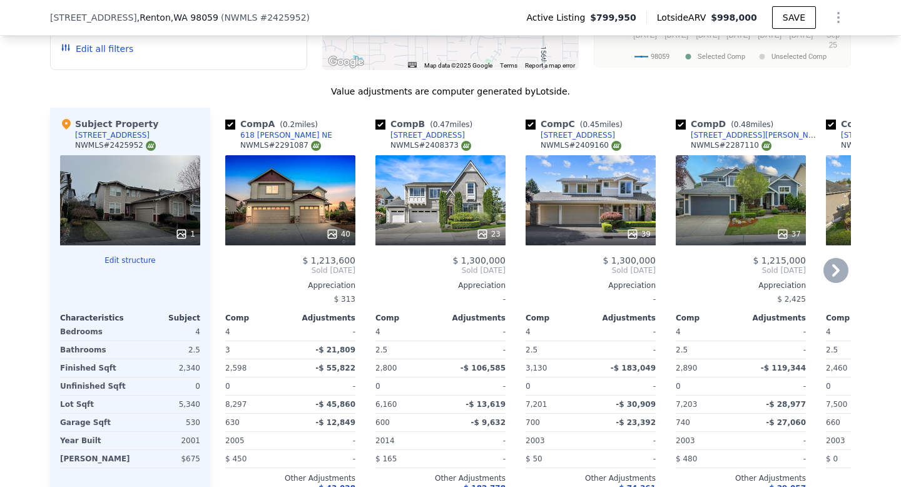
click at [236, 118] on div "Comp A ( 0.2 miles)" at bounding box center [274, 124] width 98 height 13
click at [231, 120] on input "checkbox" at bounding box center [230, 125] width 10 height 10
checkbox input "false"
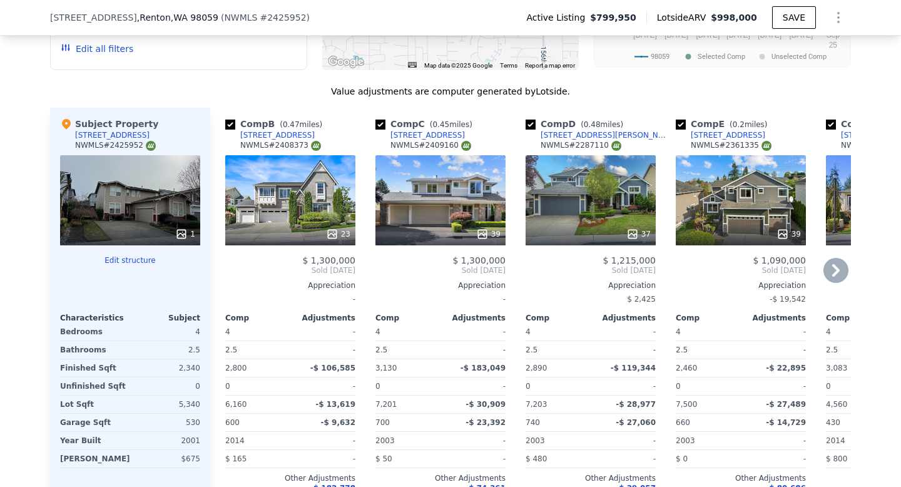
click at [533, 120] on input "checkbox" at bounding box center [531, 125] width 10 height 10
checkbox input "false"
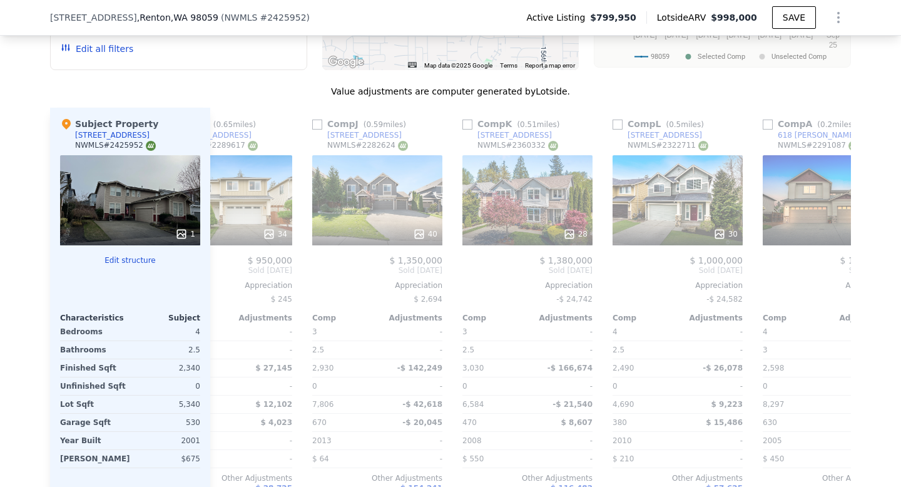
scroll to position [0, 975]
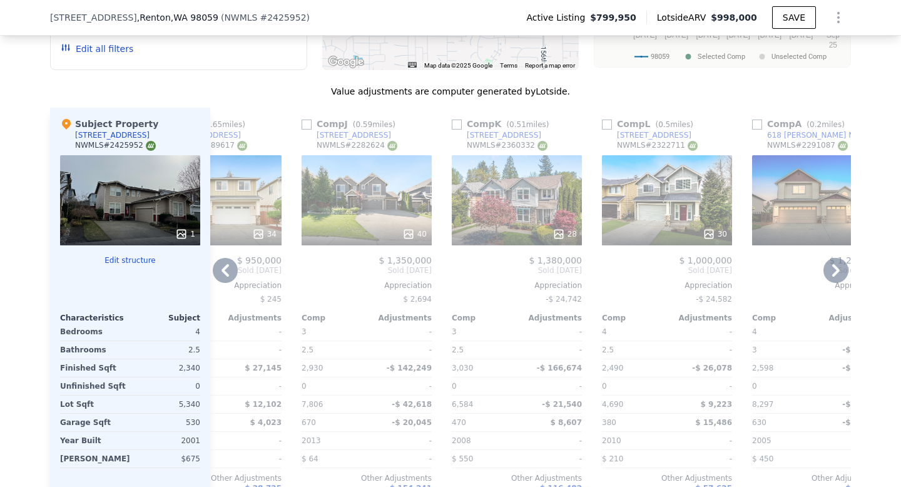
click at [608, 120] on input "checkbox" at bounding box center [607, 125] width 10 height 10
checkbox input "true"
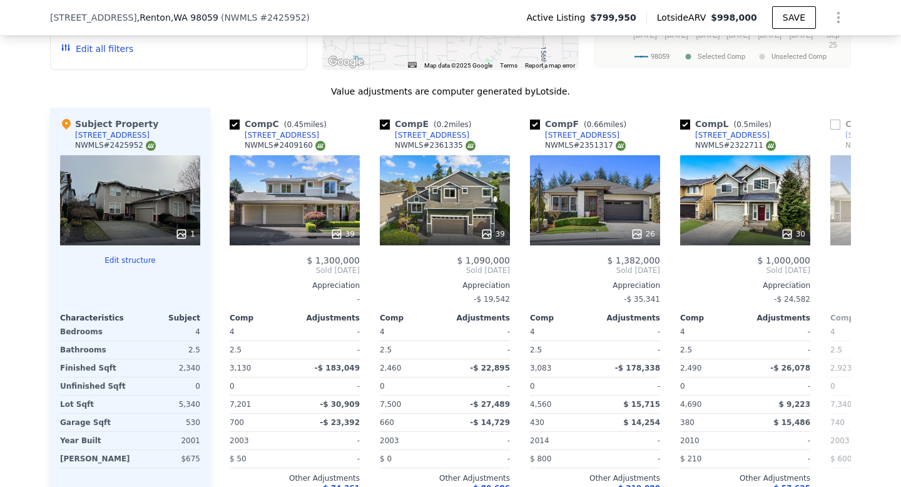
scroll to position [0, 103]
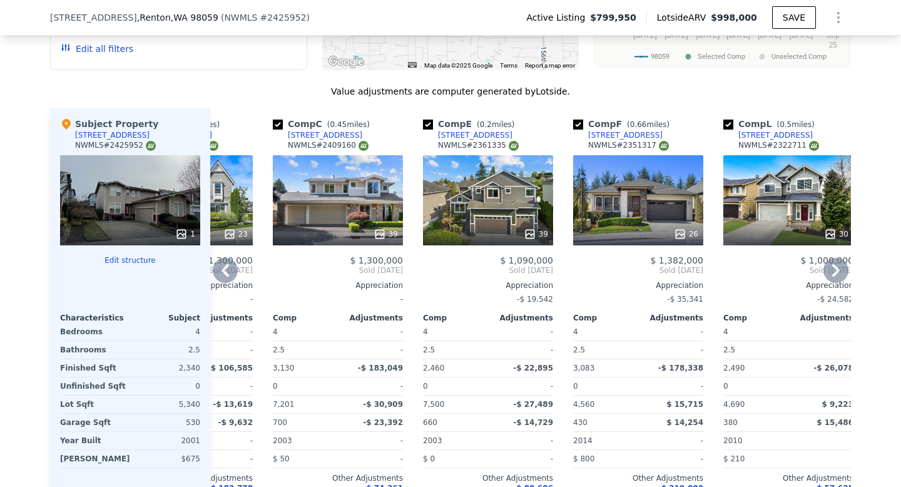
click at [580, 120] on input "checkbox" at bounding box center [578, 125] width 10 height 10
checkbox input "false"
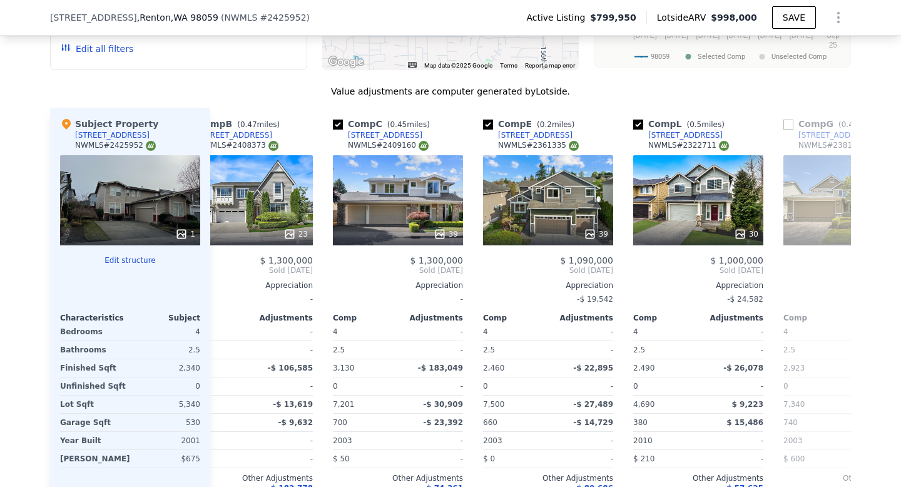
scroll to position [0, 37]
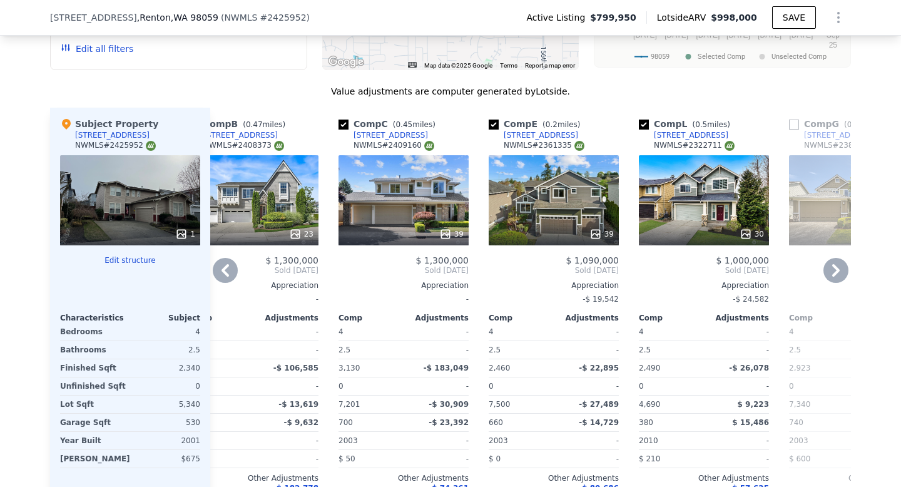
click at [346, 120] on input "checkbox" at bounding box center [344, 125] width 10 height 10
checkbox input "false"
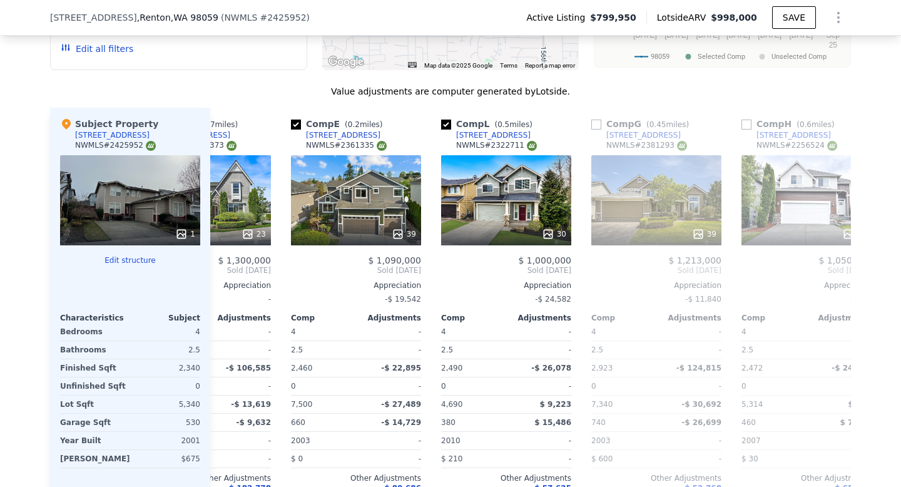
scroll to position [0, 0]
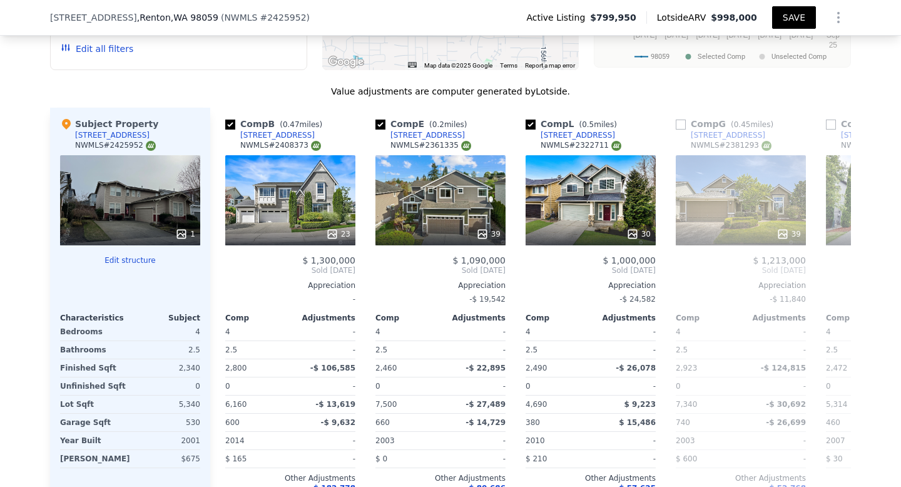
click at [783, 17] on button "SAVE" at bounding box center [794, 17] width 44 height 23
click at [837, 16] on icon "Show Options" at bounding box center [838, 17] width 15 height 15
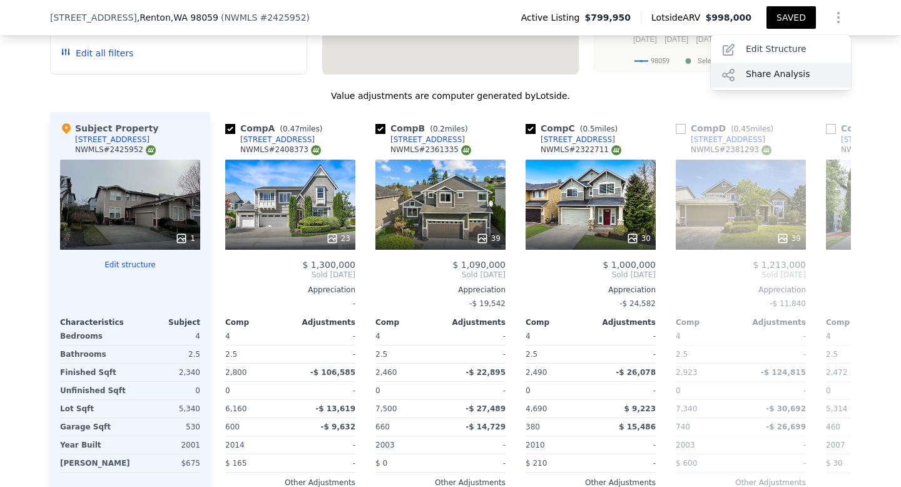
scroll to position [1604, 0]
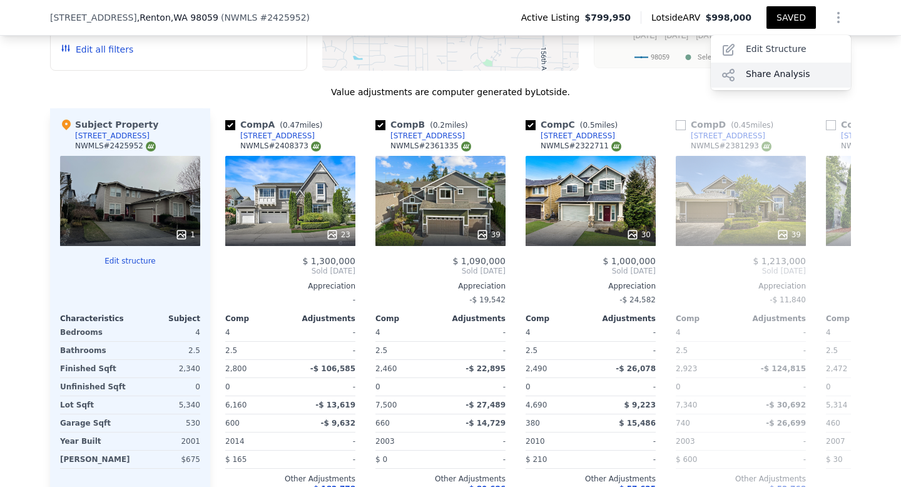
click at [797, 70] on div "Share Analysis" at bounding box center [781, 75] width 140 height 25
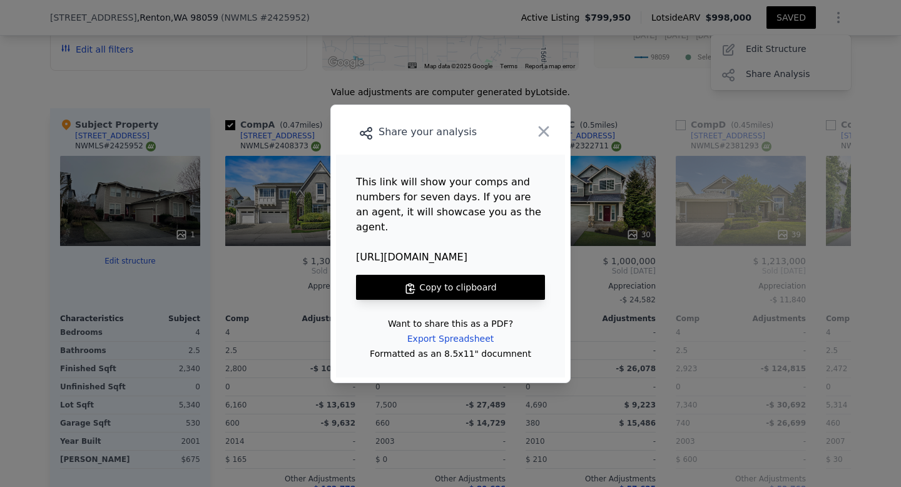
click at [479, 276] on button "Copy to clipboard" at bounding box center [450, 287] width 189 height 25
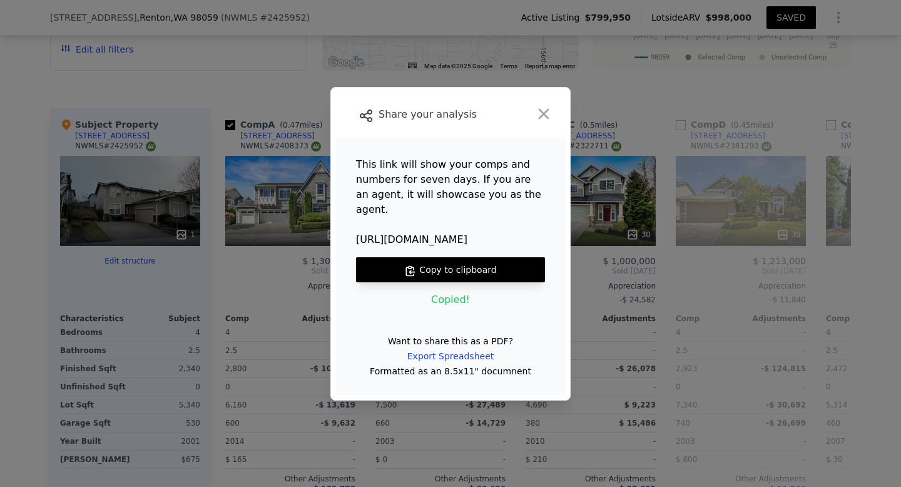
click at [489, 258] on button "Copy to clipboard" at bounding box center [450, 269] width 189 height 25
